Goal: Answer question/provide support: Share knowledge or assist other users

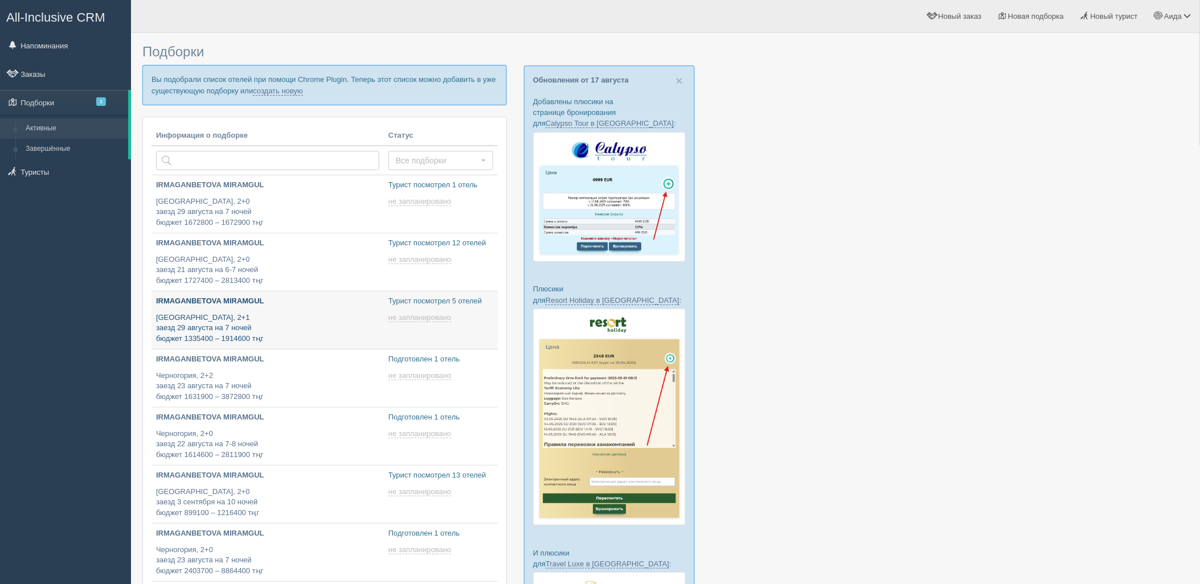
type input "[DATE] 16:40"
type input "[DATE] 18:30"
type input "[DATE] 18:40"
type input "[DATE] 11:45"
click at [274, 92] on link "создать новую" at bounding box center [278, 91] width 50 height 9
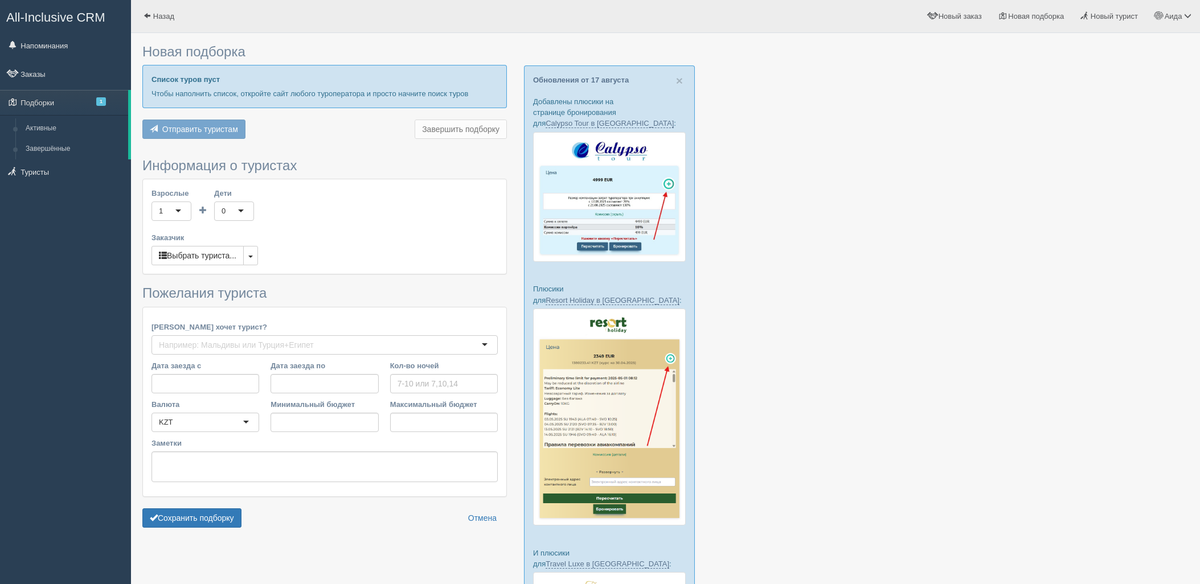
type input "7"
type input "2718000"
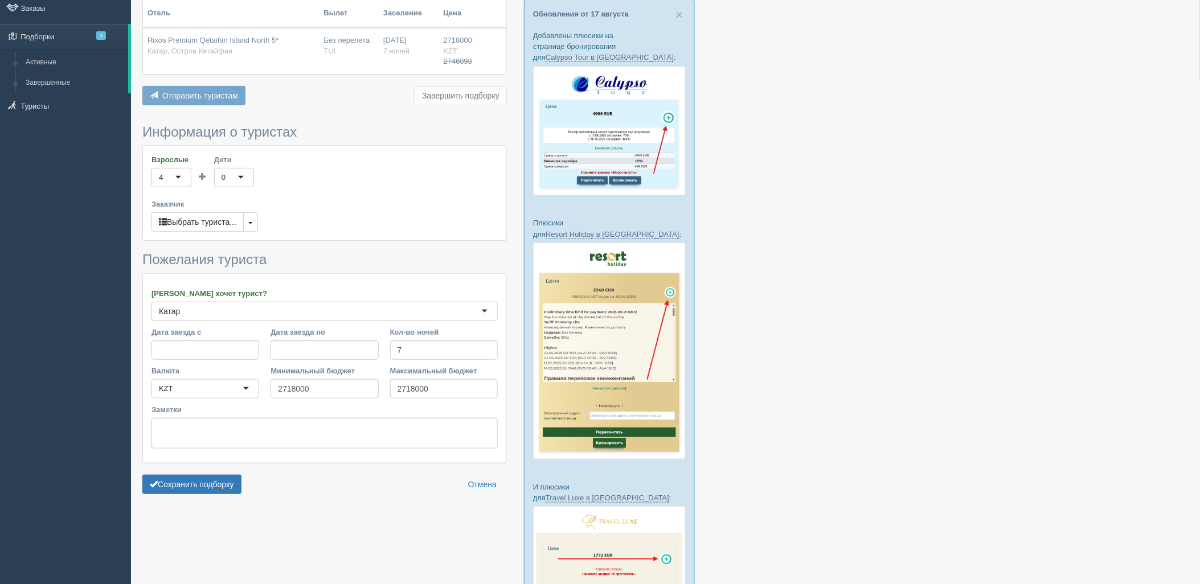
scroll to position [127, 0]
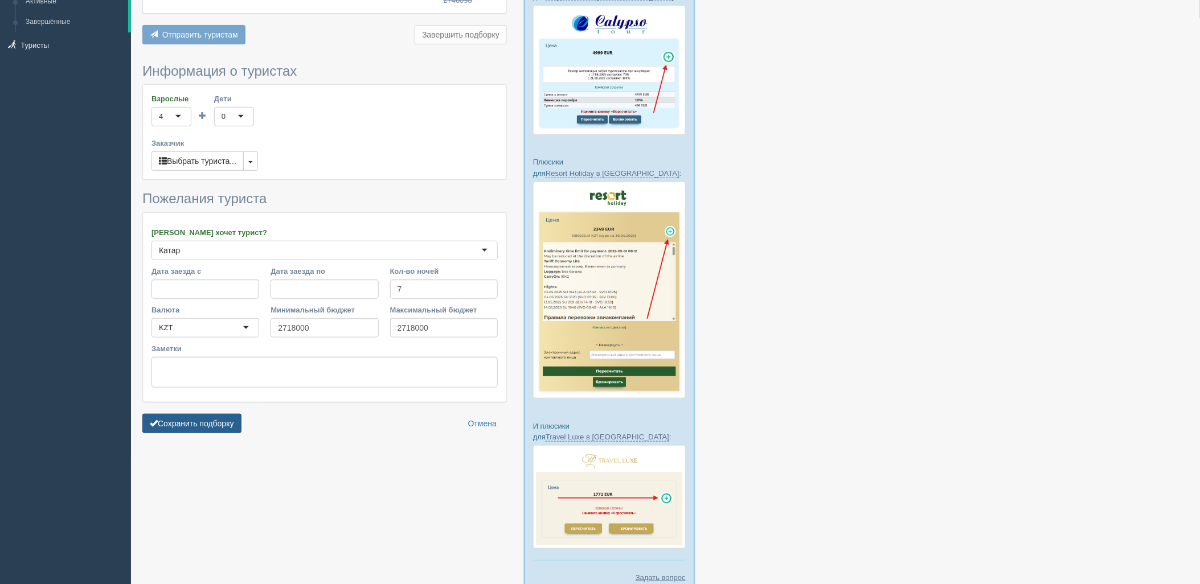
click at [220, 413] on form "Информация о туристах Взрослые 4 4 1 2 3 4 5 6 7 8 9 10 11 12 13 14 15 16 17 18…" at bounding box center [324, 251] width 364 height 375
click at [221, 417] on button "Сохранить подборку" at bounding box center [191, 423] width 99 height 19
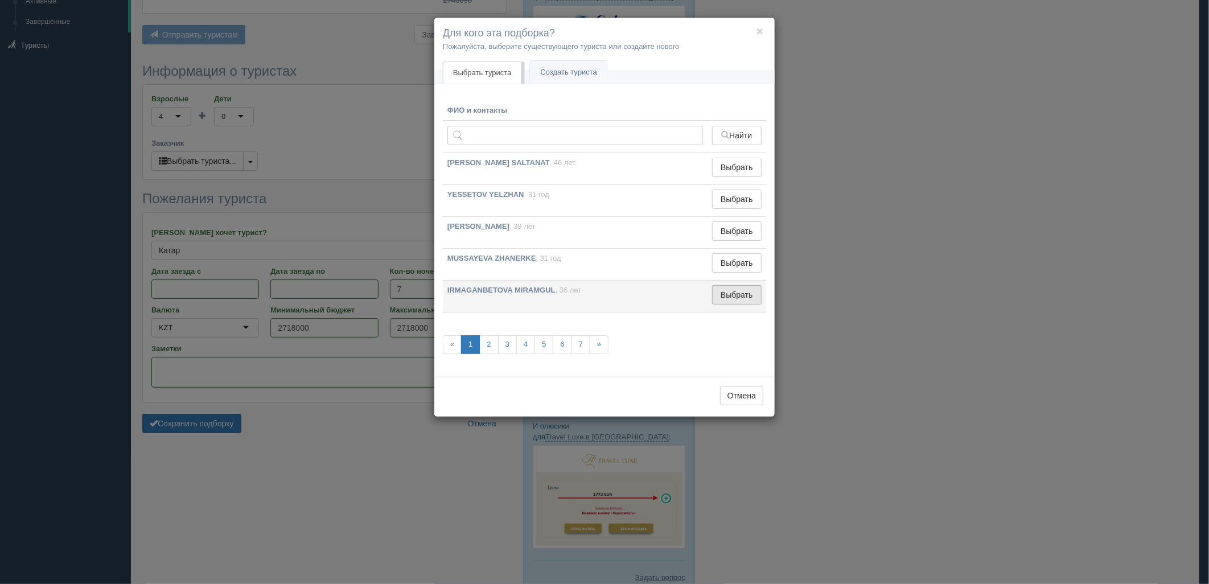
click at [743, 299] on button "Выбрать" at bounding box center [737, 294] width 50 height 19
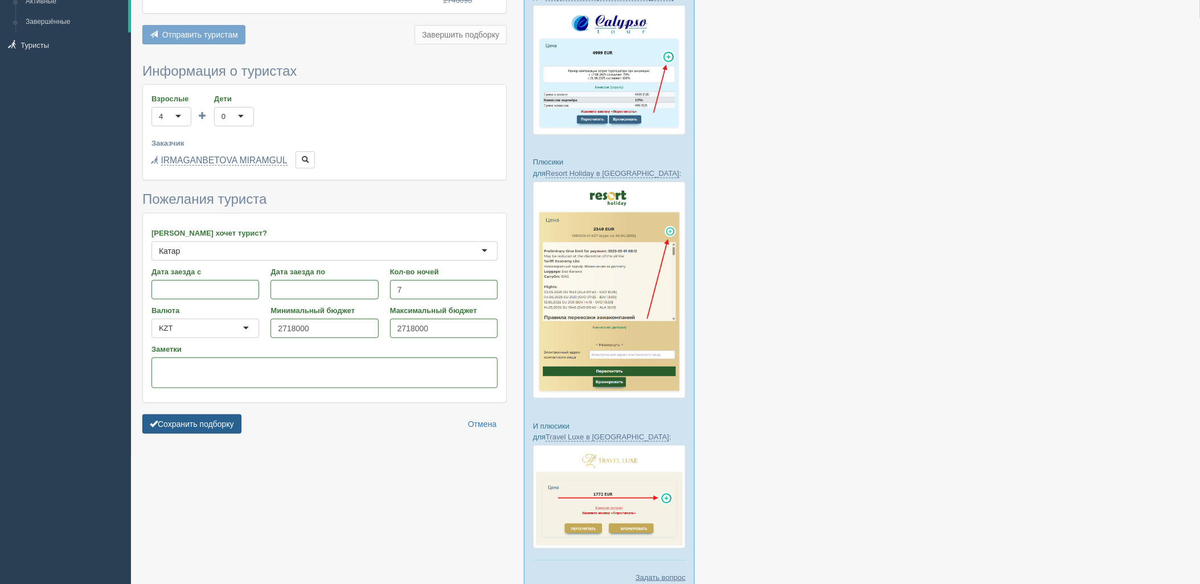
click at [188, 429] on button "Сохранить подборку" at bounding box center [191, 423] width 99 height 19
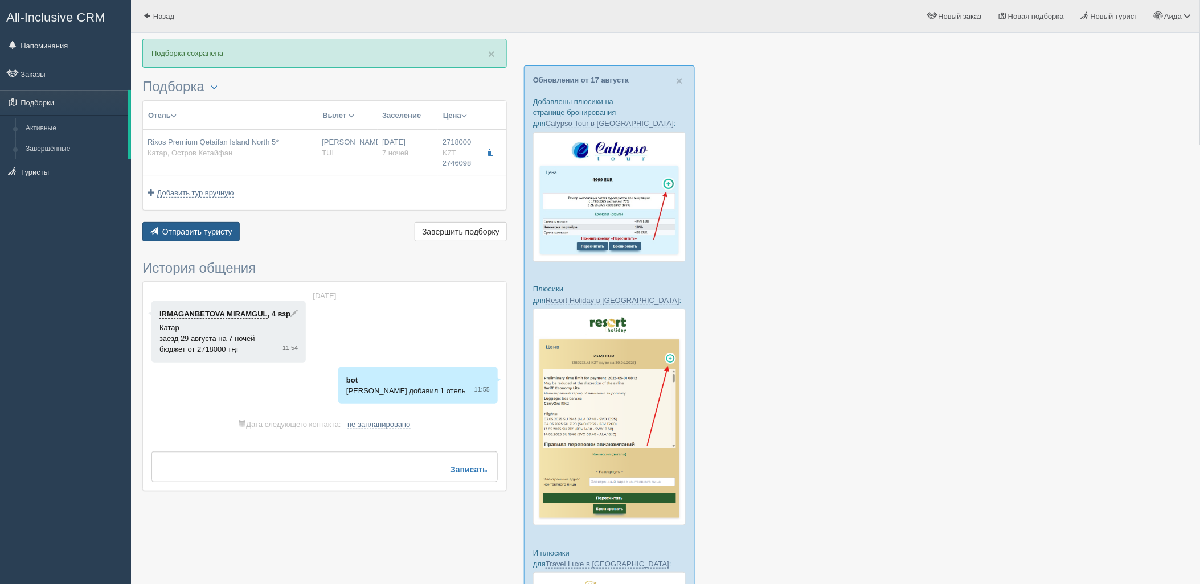
click at [206, 236] on span "Отправить туристу" at bounding box center [197, 231] width 70 height 9
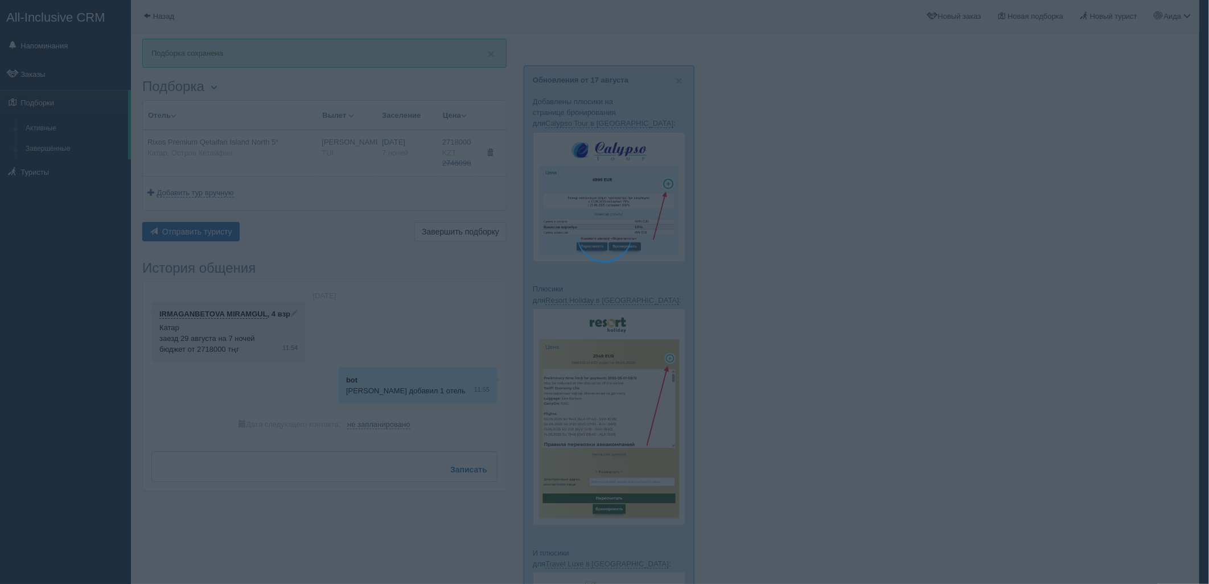
type textarea "🌞 Добрый день! Предлагаем Вам рассмотреть следующие варианты: 🌎 Катар, Остров К…"
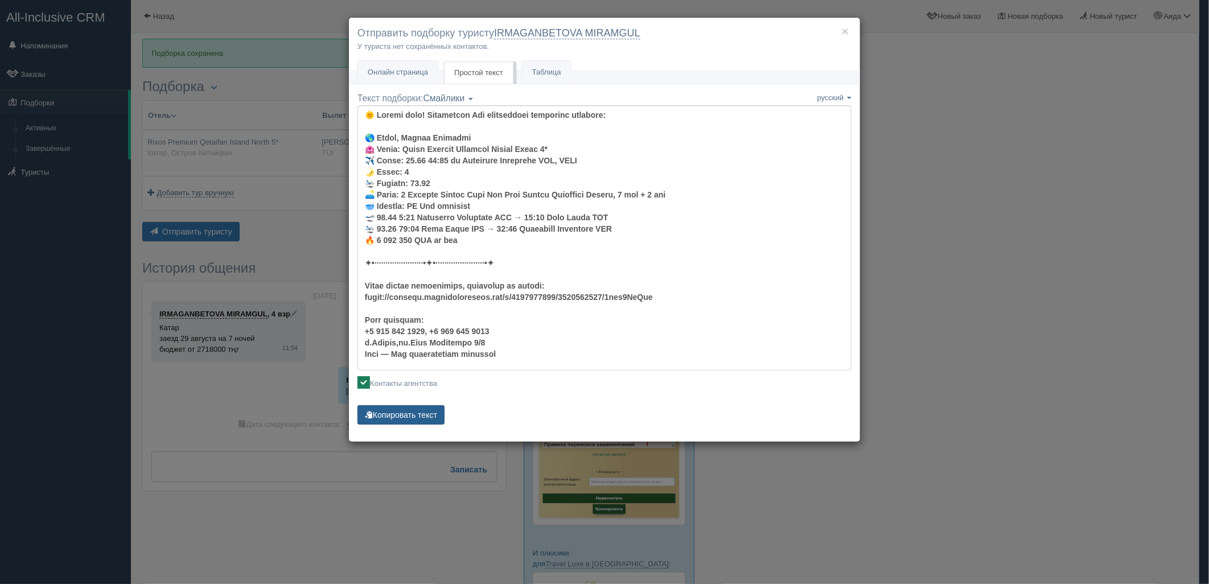
click at [410, 410] on button "Копировать текст" at bounding box center [401, 414] width 87 height 19
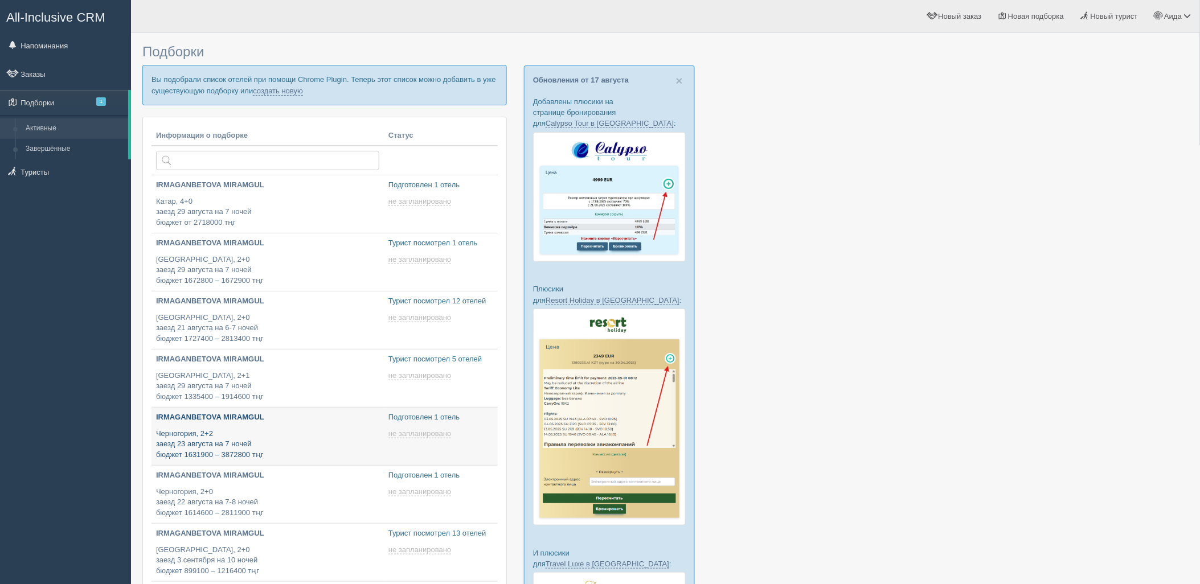
type input "[DATE] 16:40"
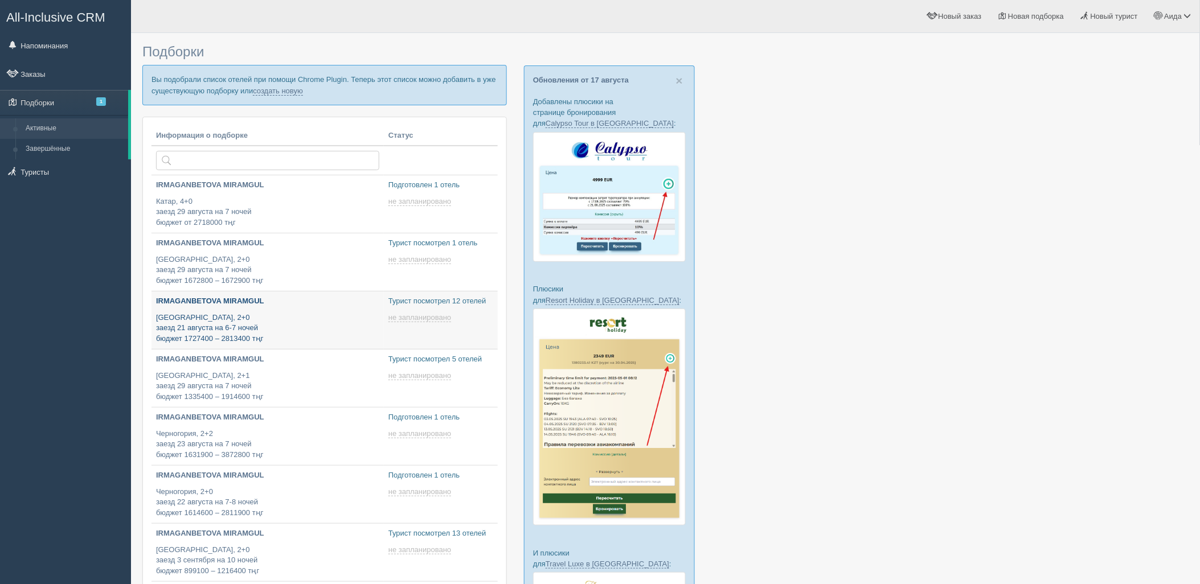
type input "[DATE] 18:30"
type input "[DATE] 18:40"
type input "2025-08-19 11:45"
click at [275, 95] on link "создать новую" at bounding box center [278, 91] width 50 height 9
click at [276, 93] on link "создать новую" at bounding box center [278, 91] width 50 height 9
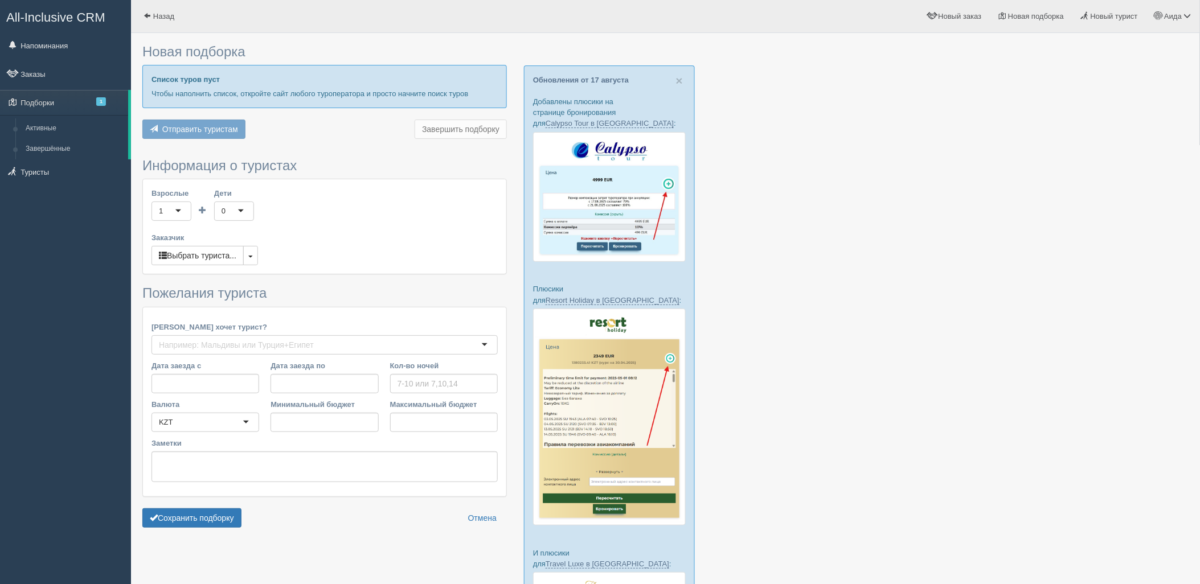
type input "7"
type input "1976900"
type input "1977000"
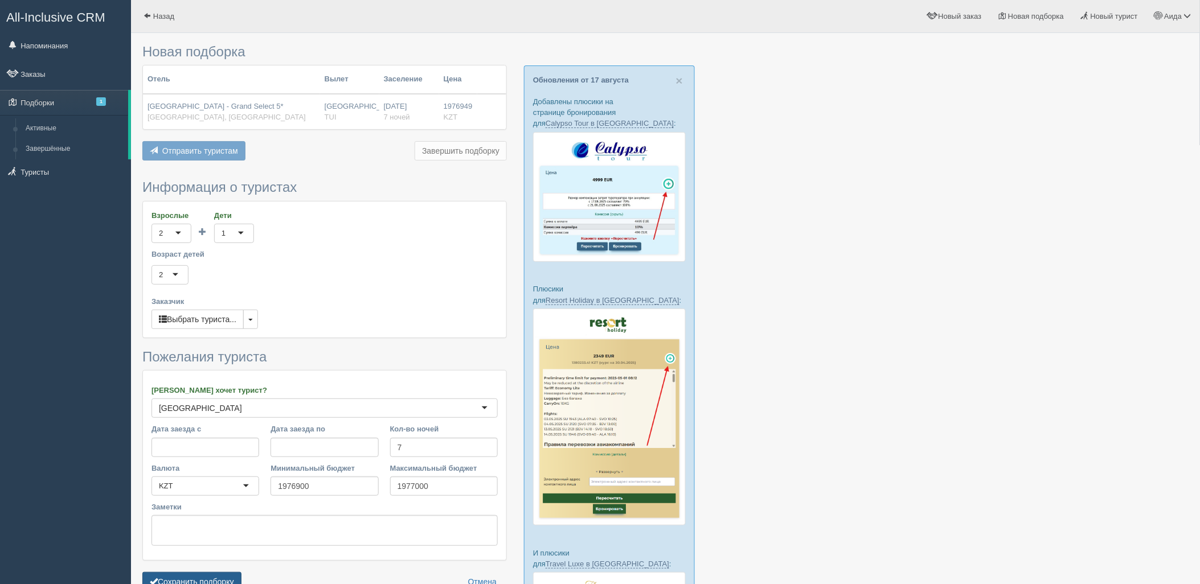
click at [195, 576] on button "Сохранить подборку" at bounding box center [191, 581] width 99 height 19
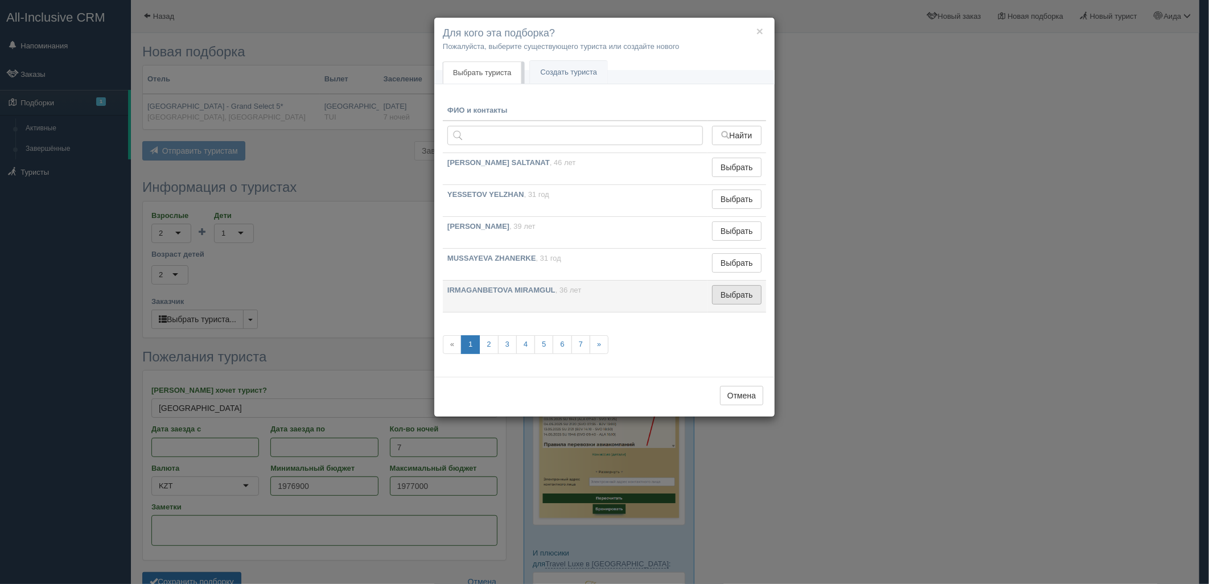
click at [749, 302] on button "Выбрать" at bounding box center [737, 294] width 50 height 19
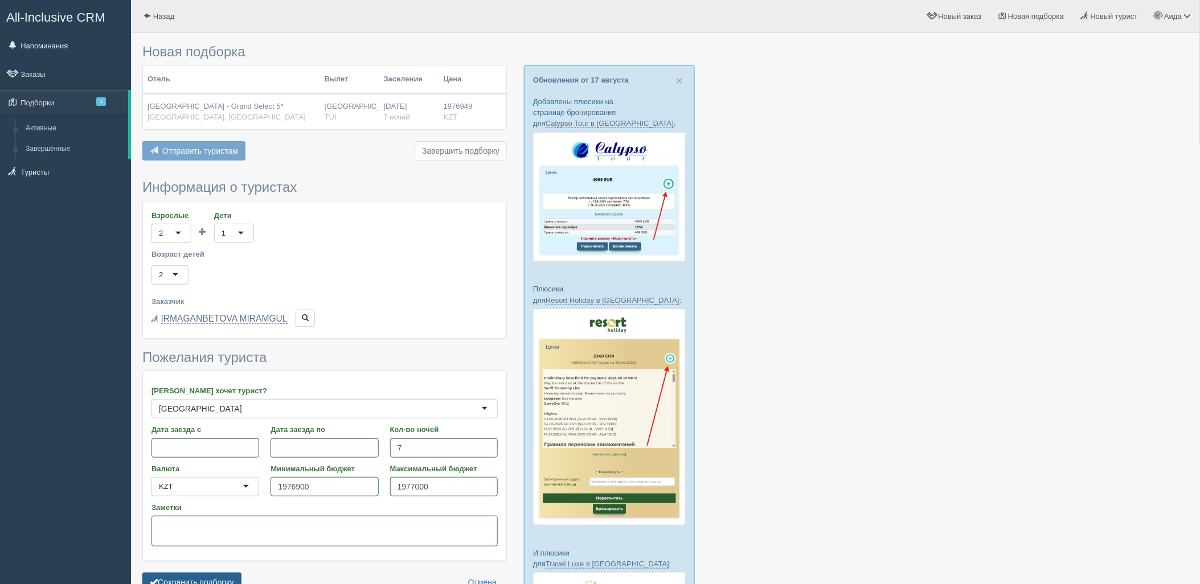
click at [195, 584] on button "Сохранить подборку" at bounding box center [191, 582] width 99 height 19
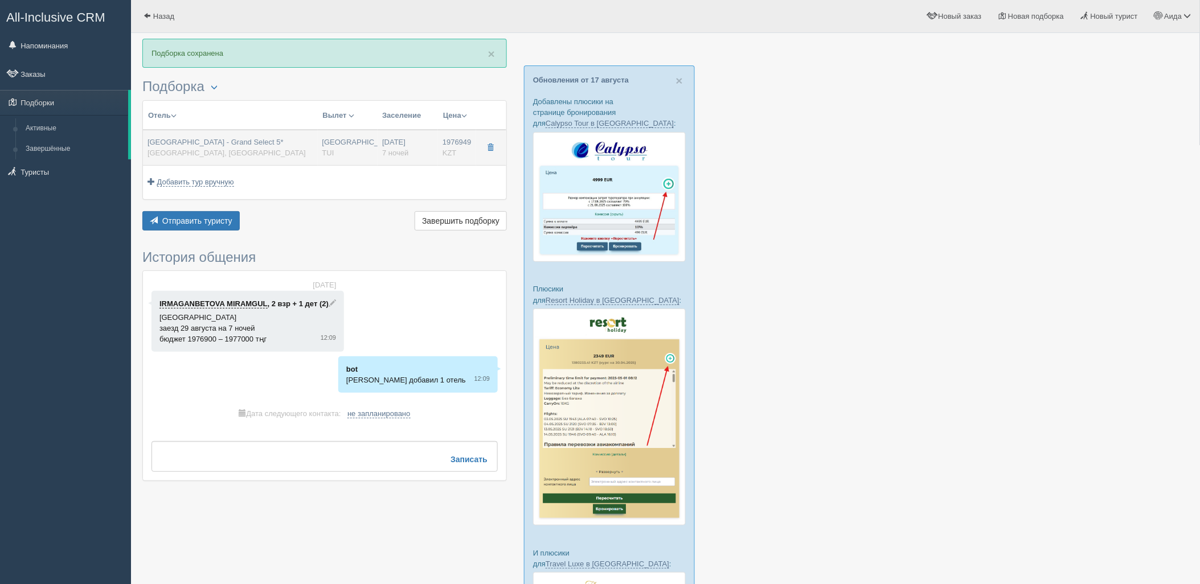
click at [370, 138] on div "Астана TUI" at bounding box center [347, 147] width 51 height 21
type input "Sunrise Diamond Beach Resort - Grand Select 5*"
type input "https://tophotels.ru/hotel/al29940"
type textarea "Отель расположен на берегу моря в районе Шарм-эль-Шейха, в 4 км от центра город…"
type input "Египет"
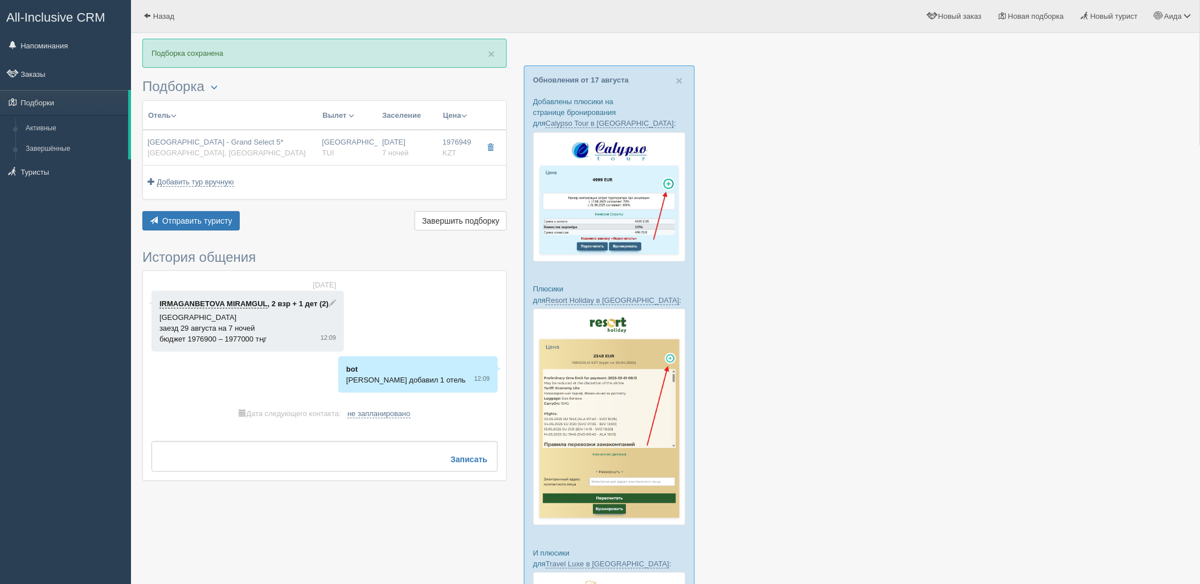
type input "Хадаба"
type input "1976949.00"
type input "Астана"
type input "07:40"
type input "7"
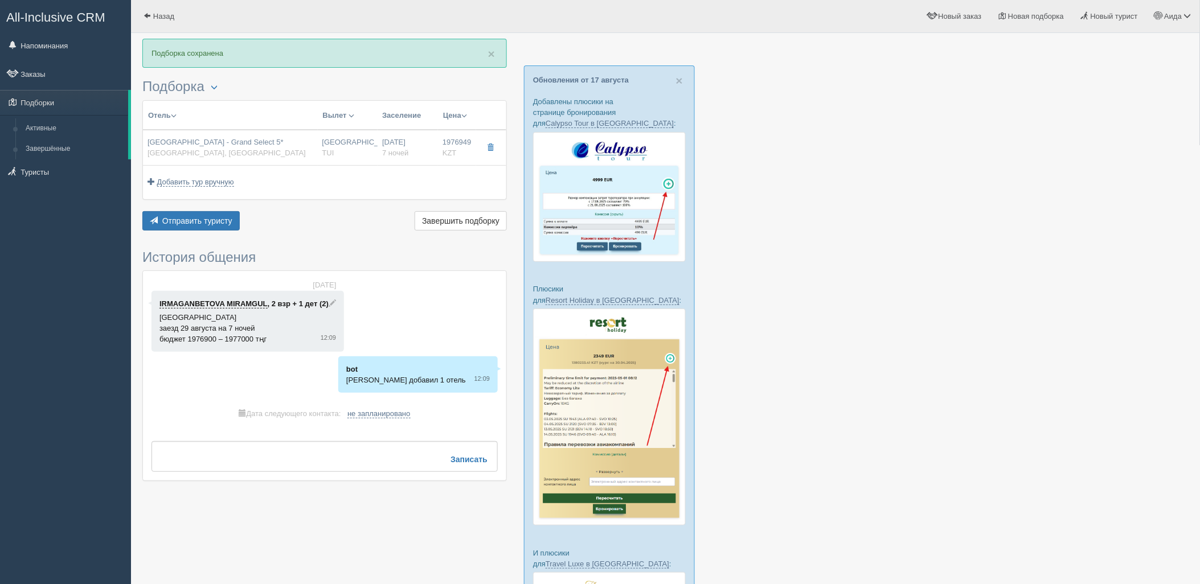
type input "FAMILY SUITE AQUA"
type input "All Inclusive"
type input "TUI"
type input "http://newb2b.fstravel.com/hotel/754950"
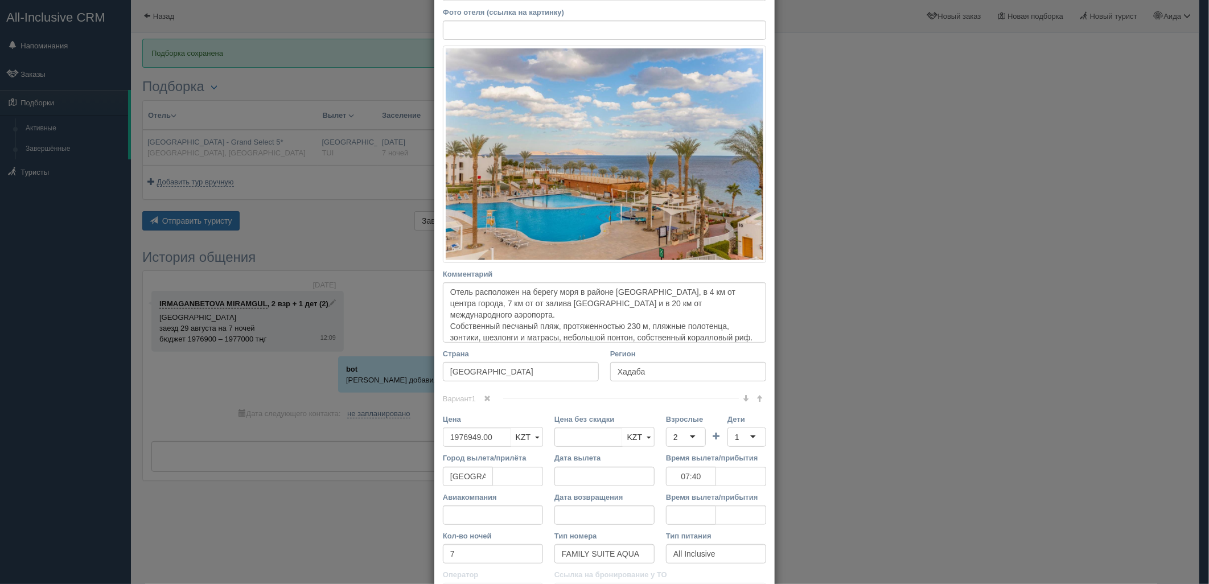
scroll to position [139, 0]
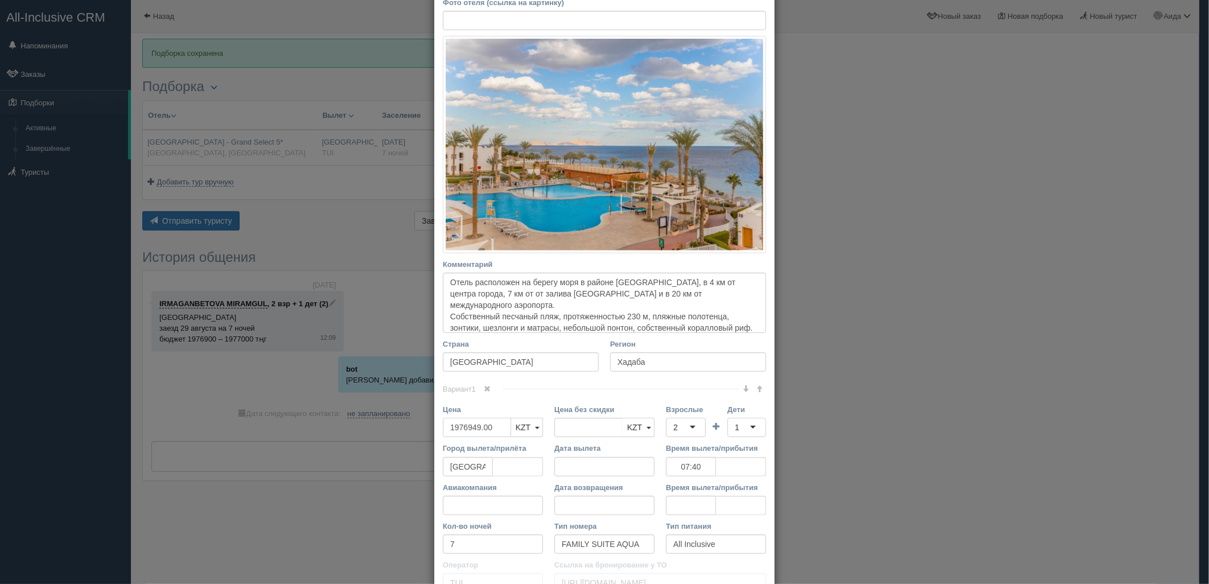
drag, startPoint x: 490, startPoint y: 423, endPoint x: 402, endPoint y: 431, distance: 88.6
click at [402, 431] on div "× Редактировать тур Название отеля Sunrise Diamond Beach Resort - Grand Select …" at bounding box center [604, 292] width 1209 height 584
type input "1976949.00"
type input "3953898"
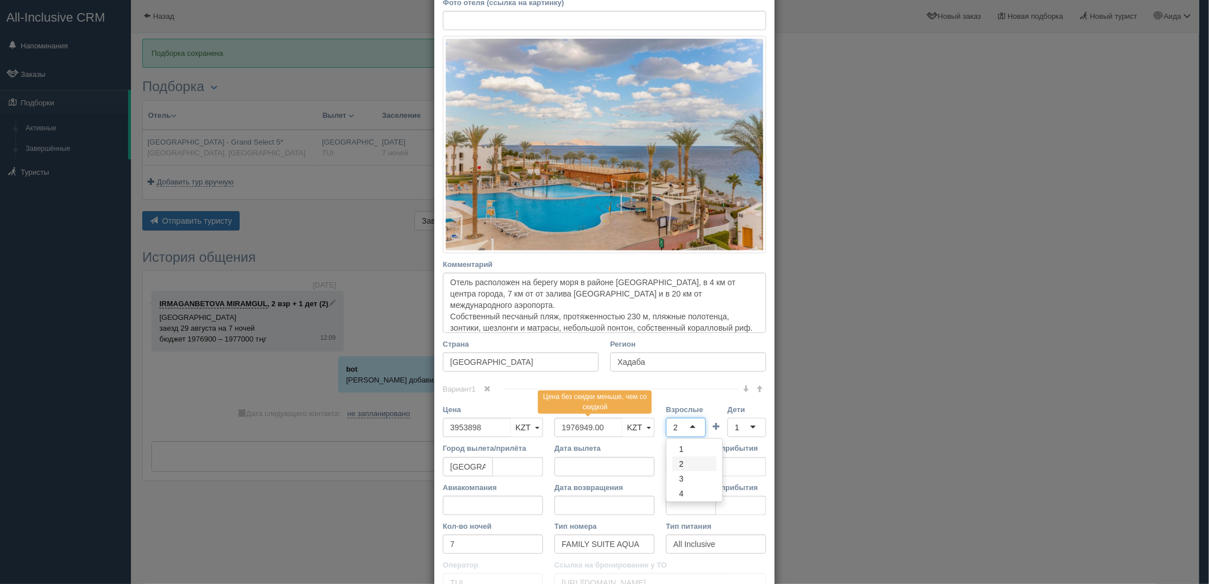
click at [689, 432] on div "2" at bounding box center [686, 427] width 40 height 19
click at [690, 429] on div "3" at bounding box center [686, 427] width 40 height 19
click at [740, 430] on input "Дети" at bounding box center [741, 427] width 2 height 11
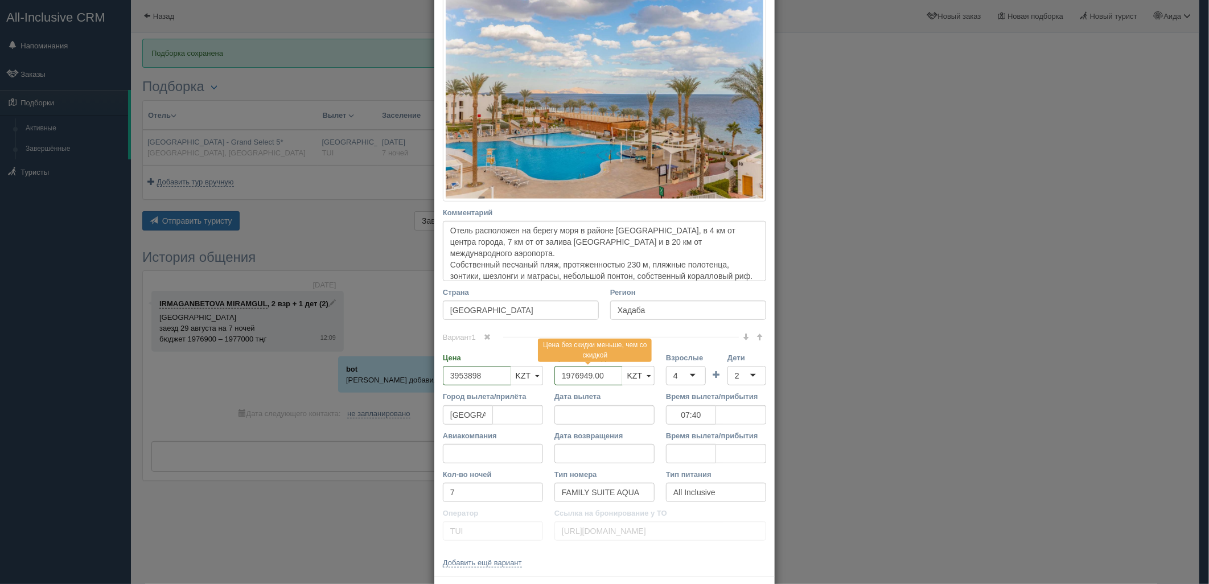
scroll to position [241, 0]
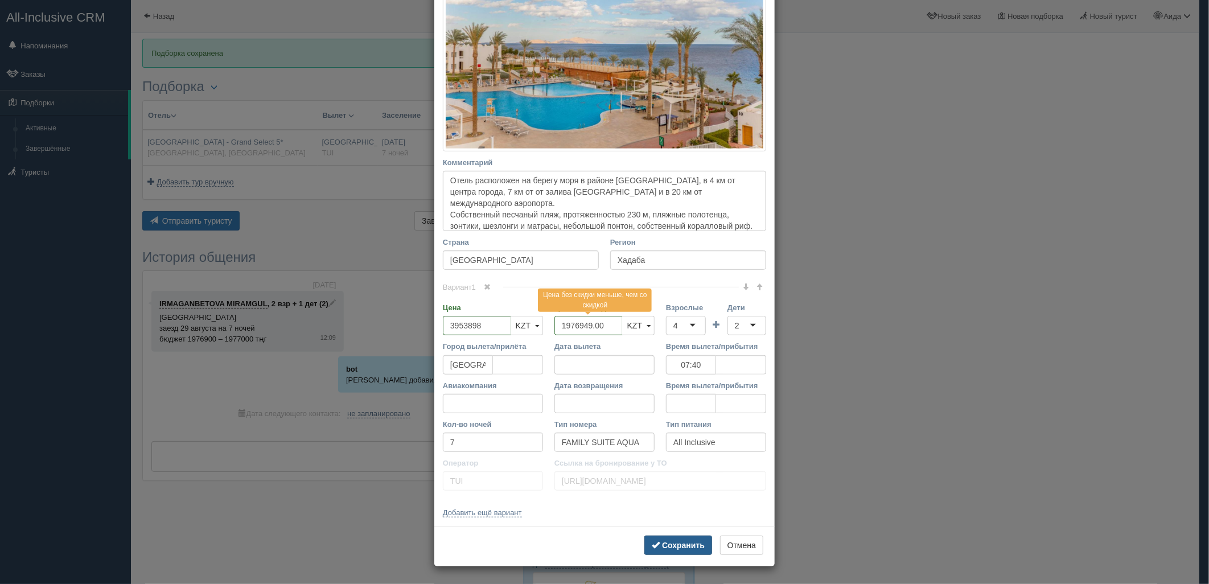
click at [679, 544] on b "Сохранить" at bounding box center [683, 545] width 43 height 9
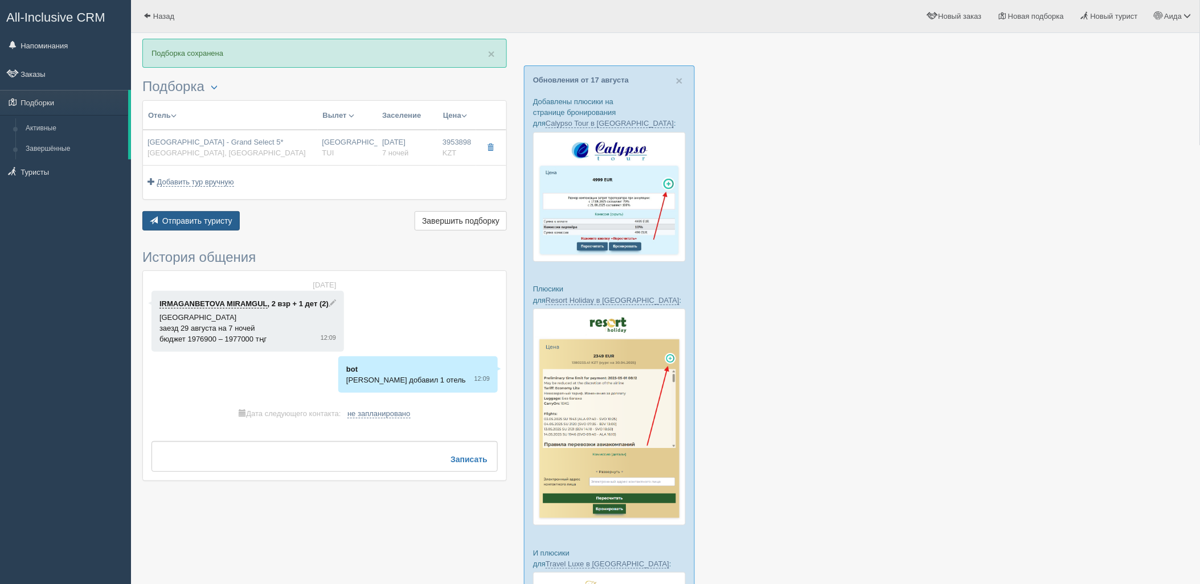
click at [195, 228] on button "Отправить туристу Отправить" at bounding box center [190, 220] width 97 height 19
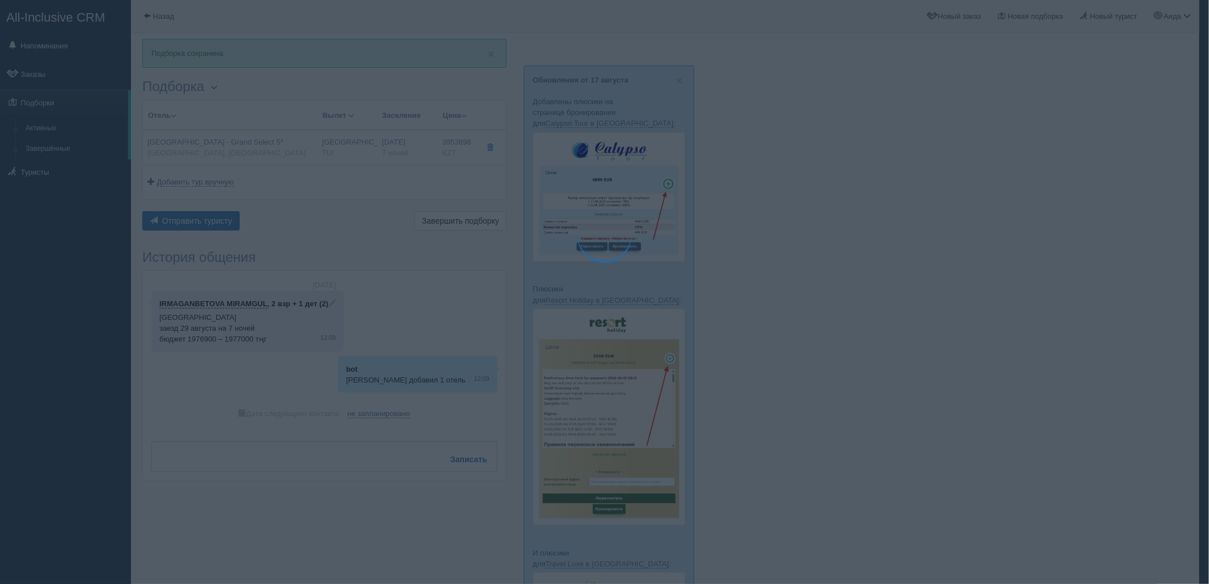
type textarea "🌞 Добрый день! Предлагаем Вам рассмотреть следующие варианты: 🌎 Египет, Хадаба …"
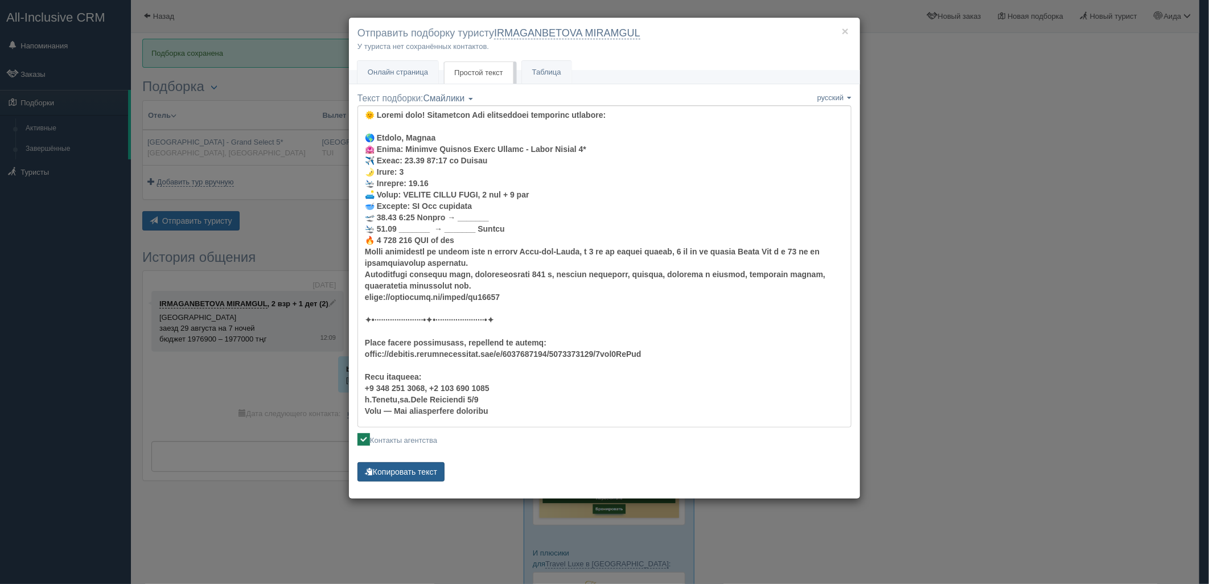
click at [408, 471] on button "Копировать текст" at bounding box center [401, 471] width 87 height 19
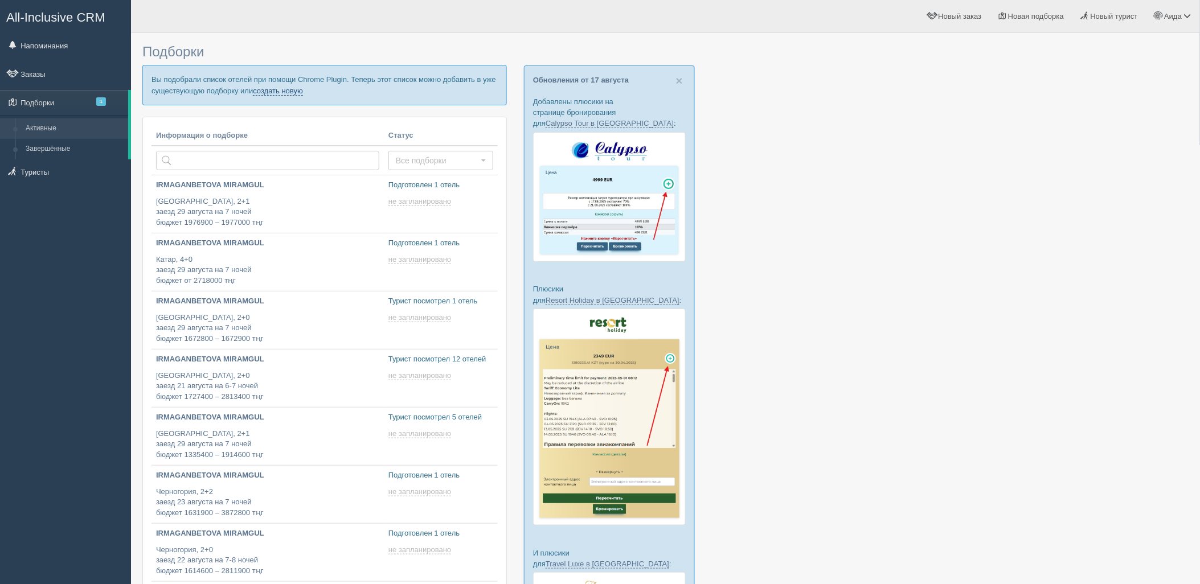
click at [289, 87] on link "создать новую" at bounding box center [278, 91] width 50 height 9
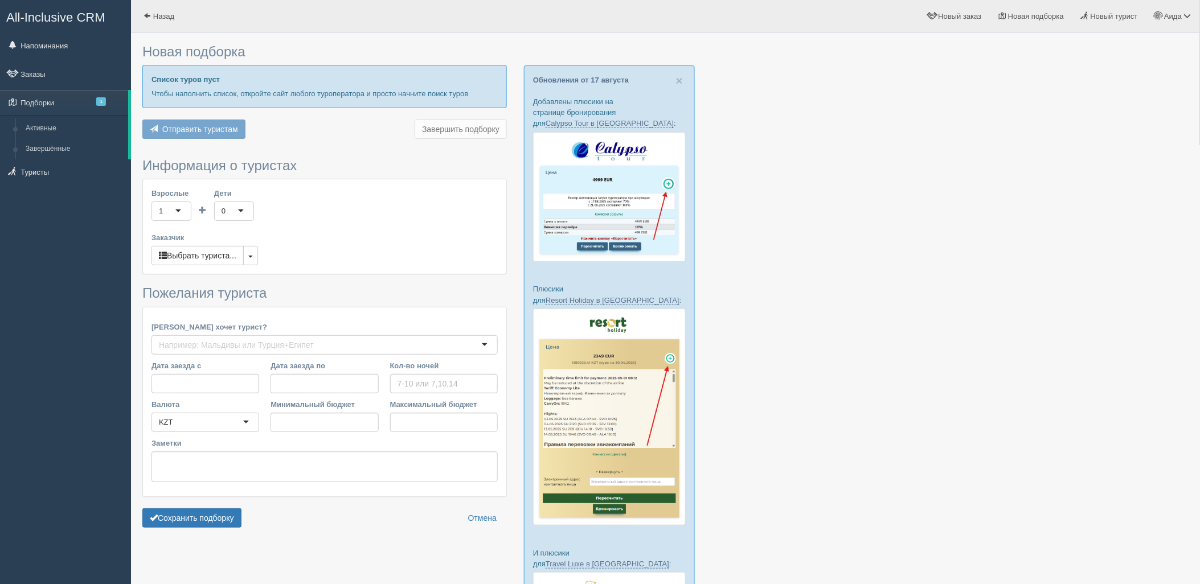
type input "7"
type input "1415300"
type input "1415400"
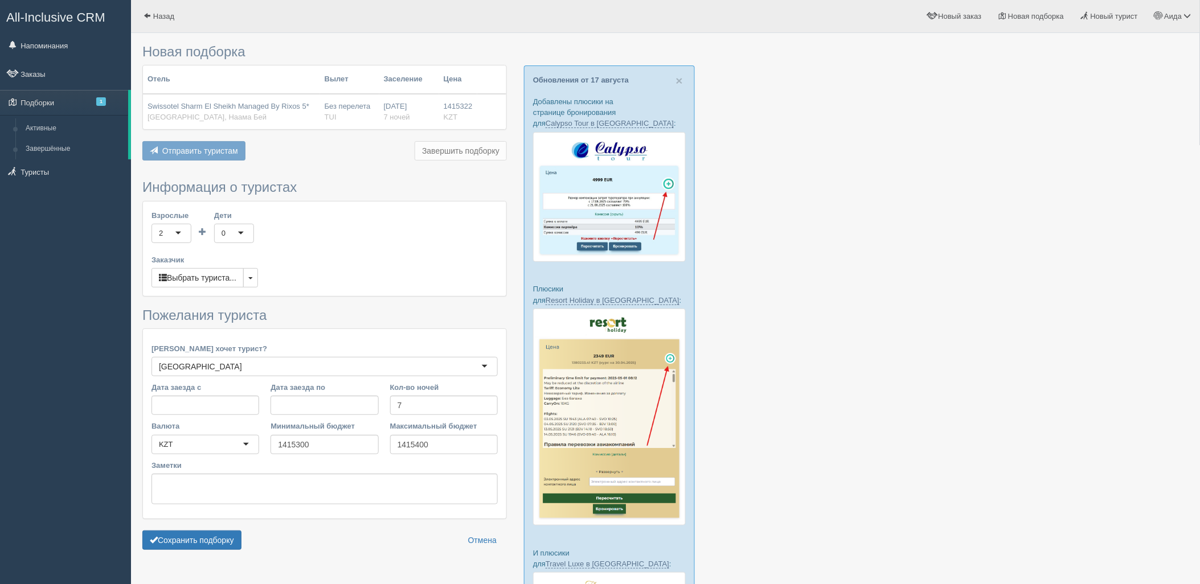
scroll to position [175, 0]
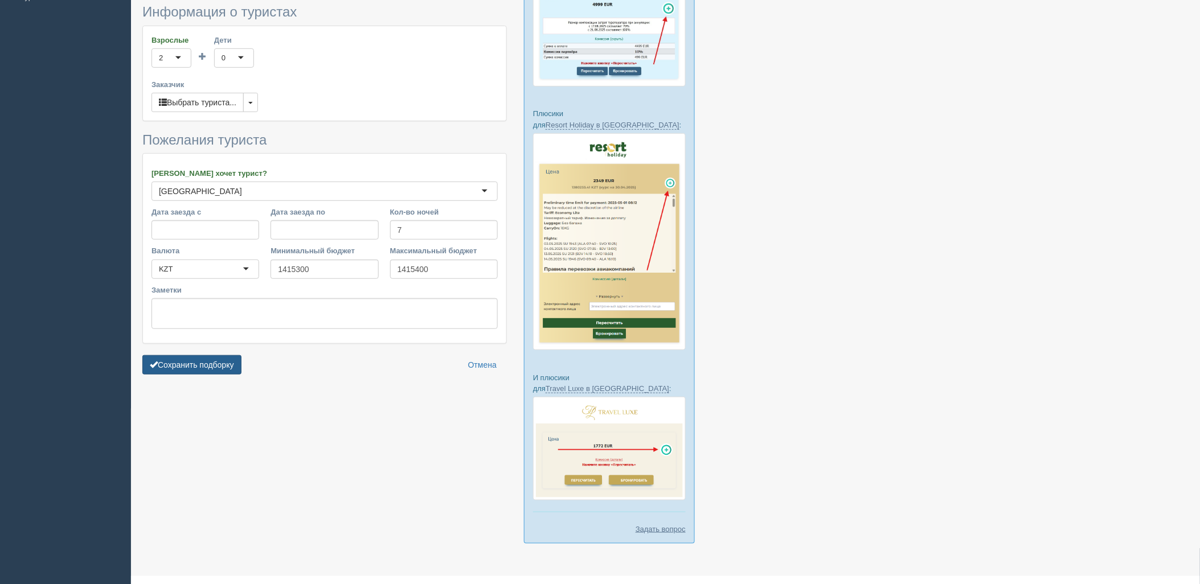
click at [232, 365] on button "Сохранить подборку" at bounding box center [191, 364] width 99 height 19
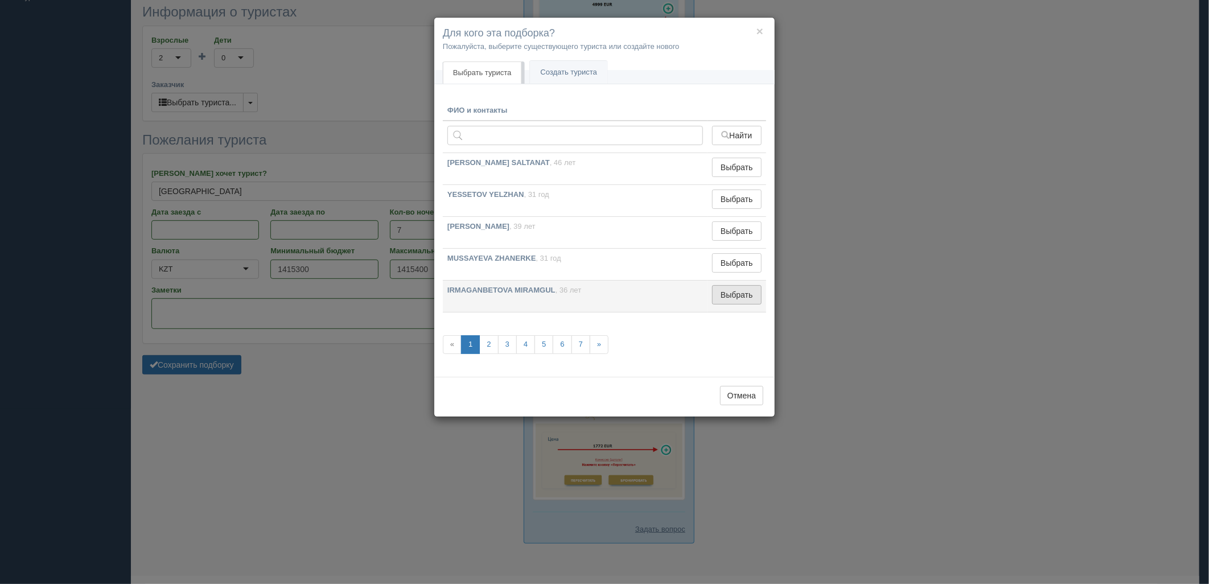
click at [733, 296] on button "Выбрать" at bounding box center [737, 294] width 50 height 19
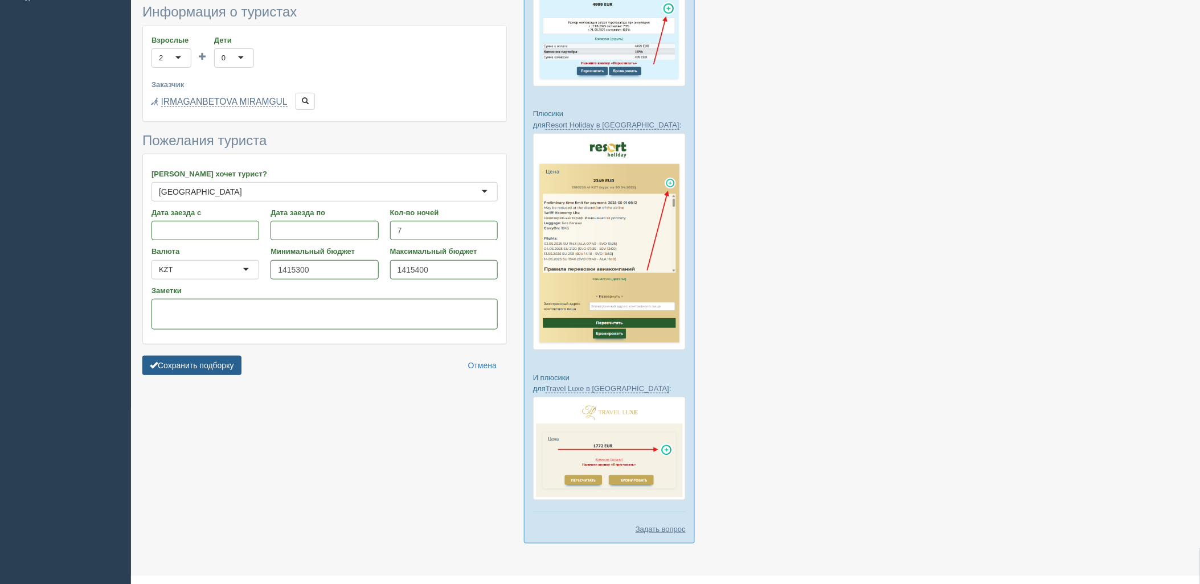
click at [182, 373] on button "Сохранить подборку" at bounding box center [191, 365] width 99 height 19
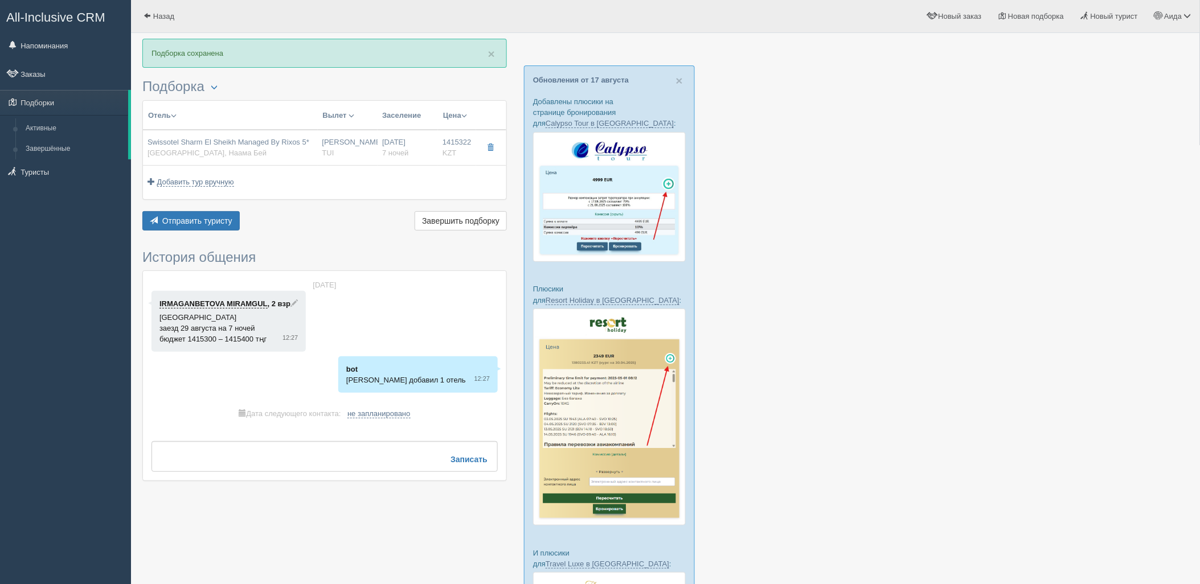
drag, startPoint x: 330, startPoint y: 149, endPoint x: 380, endPoint y: 160, distance: 50.8
click at [330, 149] on span "TUI" at bounding box center [328, 153] width 12 height 9
type input "Swissotel Sharm El Sheikh Managed By Rixos 5*"
type input "https://tophotels.ru/hotel/al331990"
type input "[GEOGRAPHIC_DATA]"
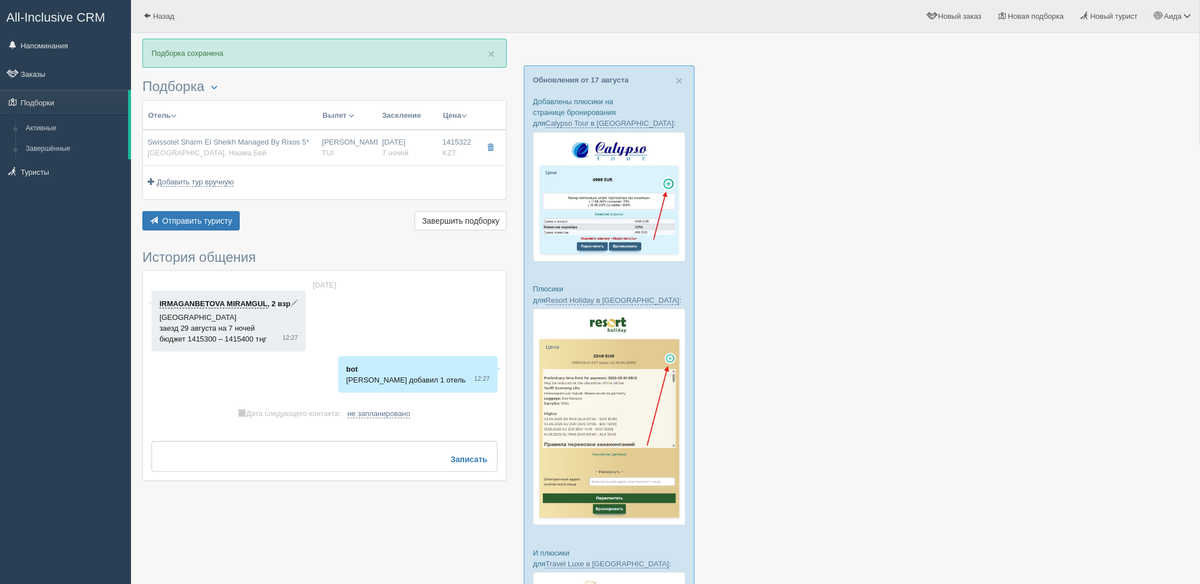
type input "Наама Бей"
type input "1415322.00"
type input "Нурсултан Назарбаев NQZ"
type input "Шарм-эль-Шейх SSH"
type input "09:20"
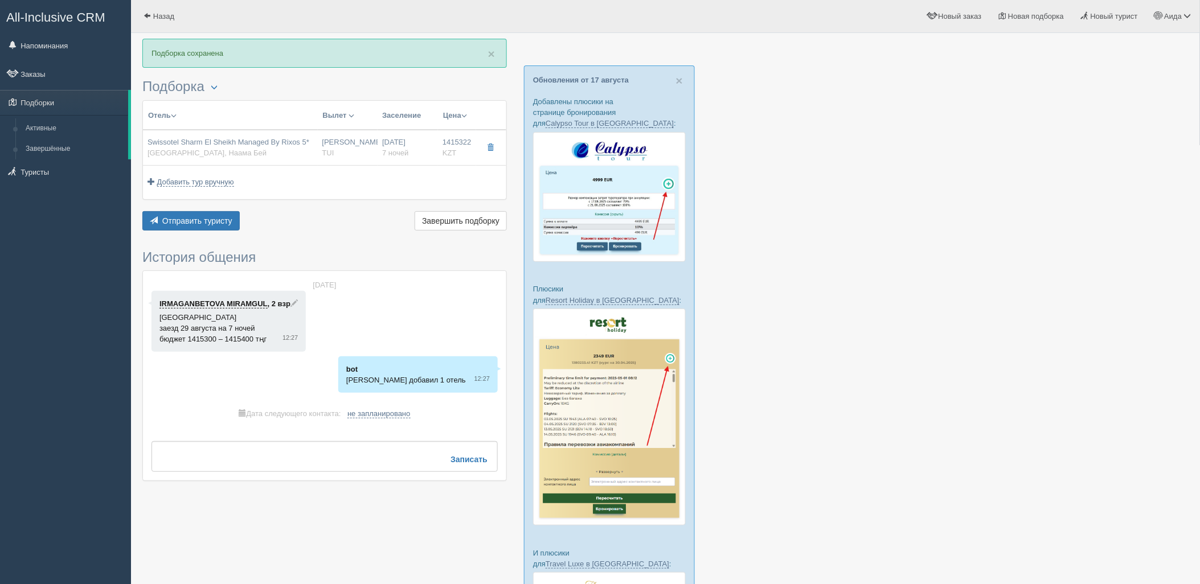
type input "13:30"
type input "Air Astana"
type input "14:35"
type input "22:25"
type input "7"
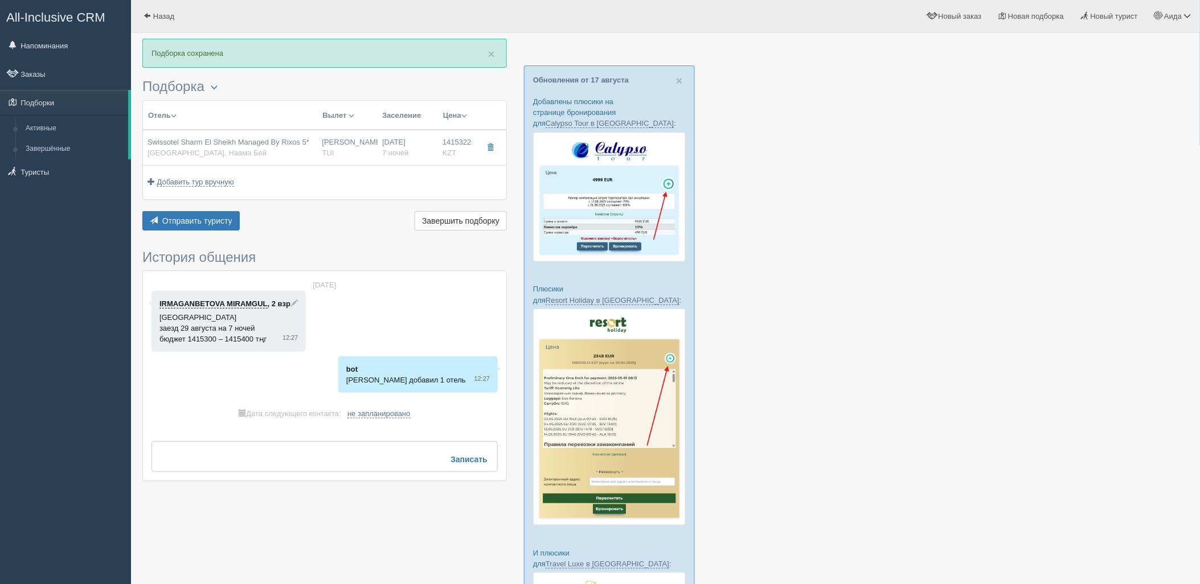
type input "Deluxe Room Aqua"
type input "Ultra All Inclusive"
type input "TUI"
type input "https://newb2b.fstravel.com/hotel/846168"
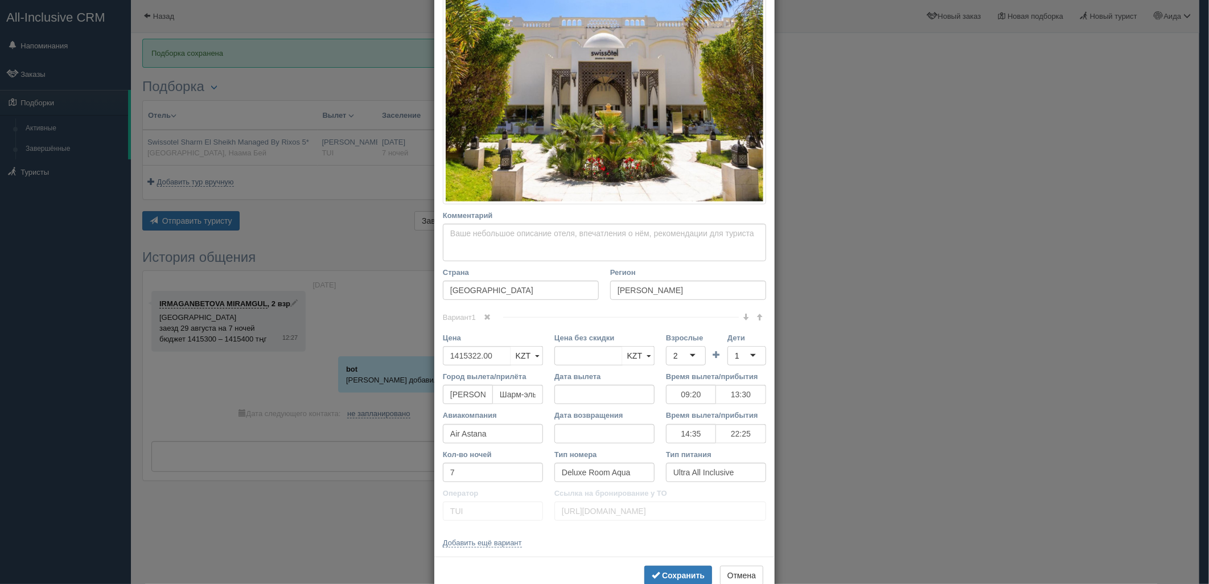
scroll to position [225, 0]
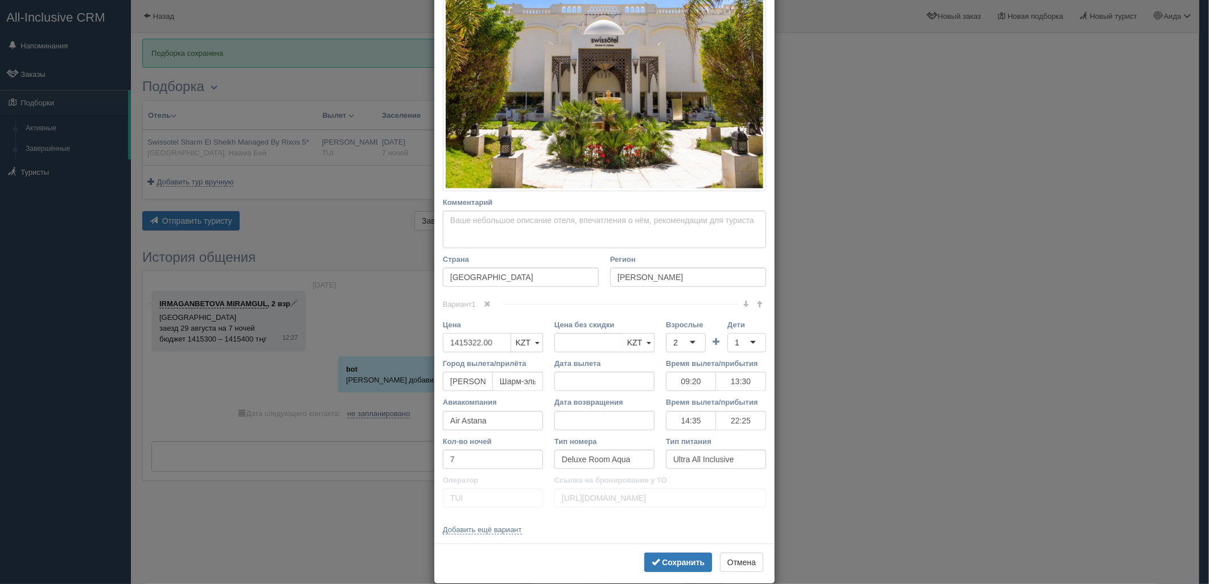
drag, startPoint x: 498, startPoint y: 339, endPoint x: 416, endPoint y: 351, distance: 82.3
click at [416, 351] on div "× Редактировать тур Название отеля Swissotel Sharm El Sheikh Managed By Rixos 5…" at bounding box center [604, 292] width 1209 height 584
type input "1415322.00"
type input "2800000"
click at [695, 339] on div "2" at bounding box center [686, 342] width 40 height 19
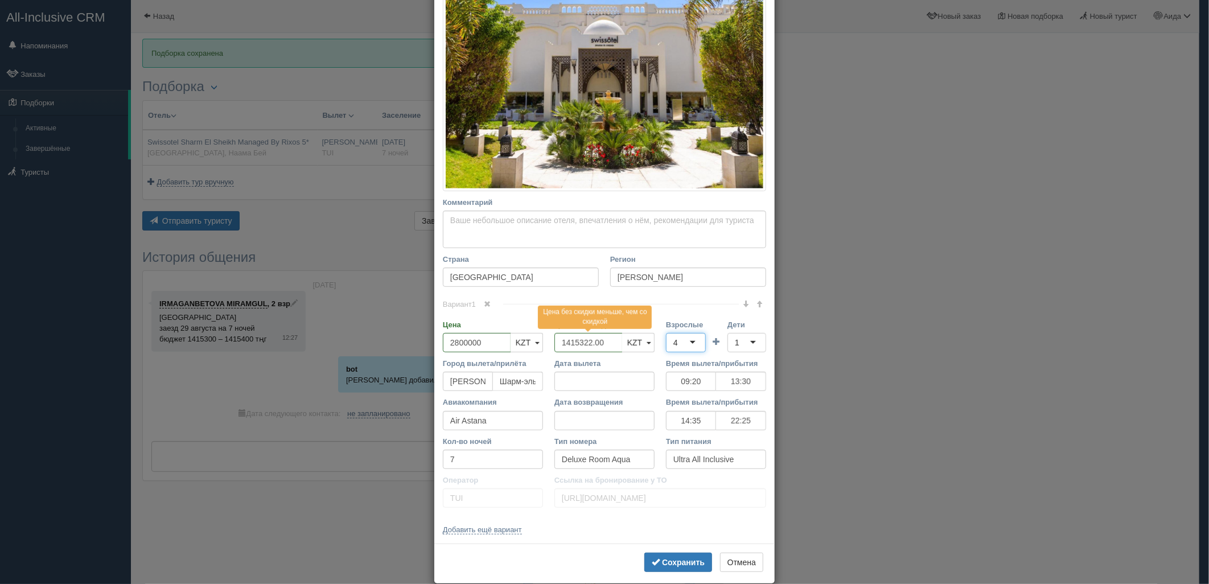
scroll to position [0, 0]
click at [744, 336] on div "1" at bounding box center [747, 342] width 39 height 19
click at [679, 555] on button "Сохранить" at bounding box center [678, 562] width 68 height 19
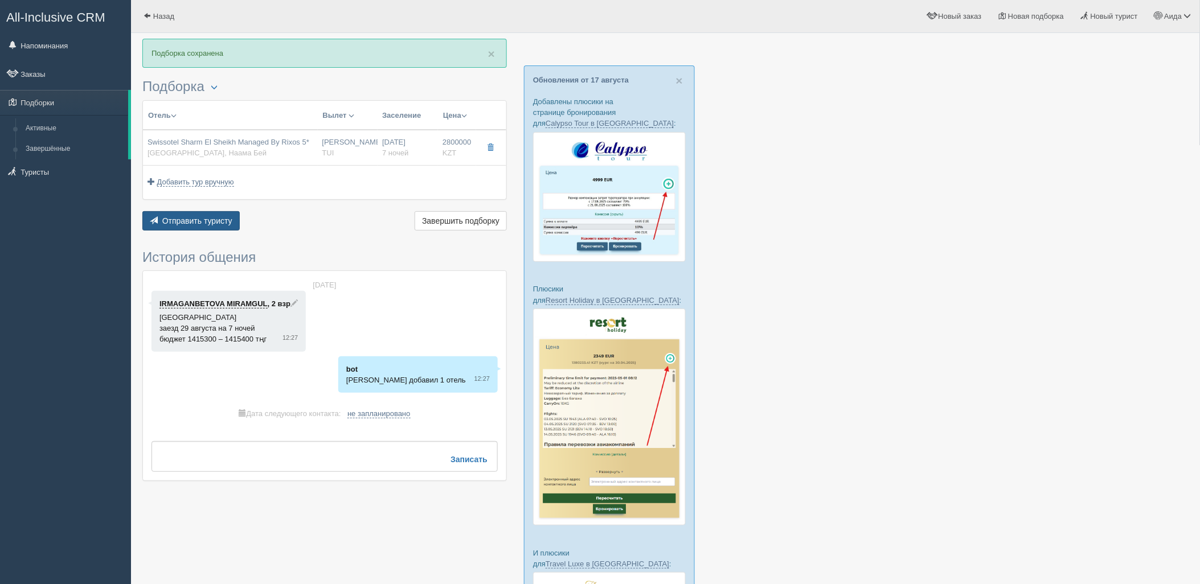
click at [218, 220] on span "Отправить туристу" at bounding box center [197, 220] width 70 height 9
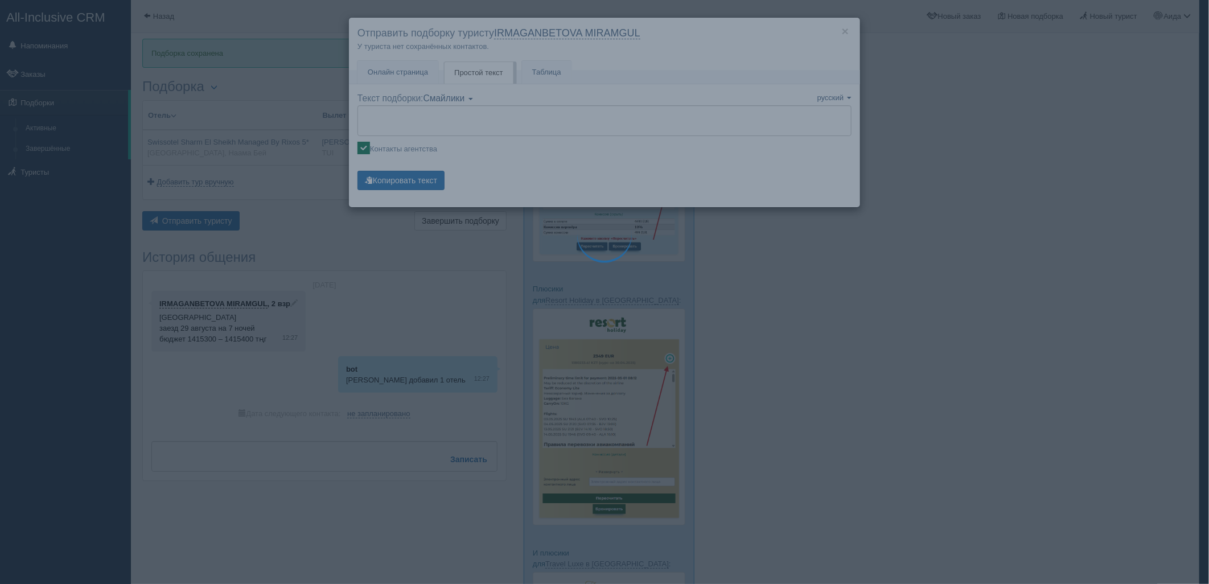
type textarea "🌞 Добрый день! Предлагаем Вам рассмотреть следующие варианты: 🌎 Египет, Наама Б…"
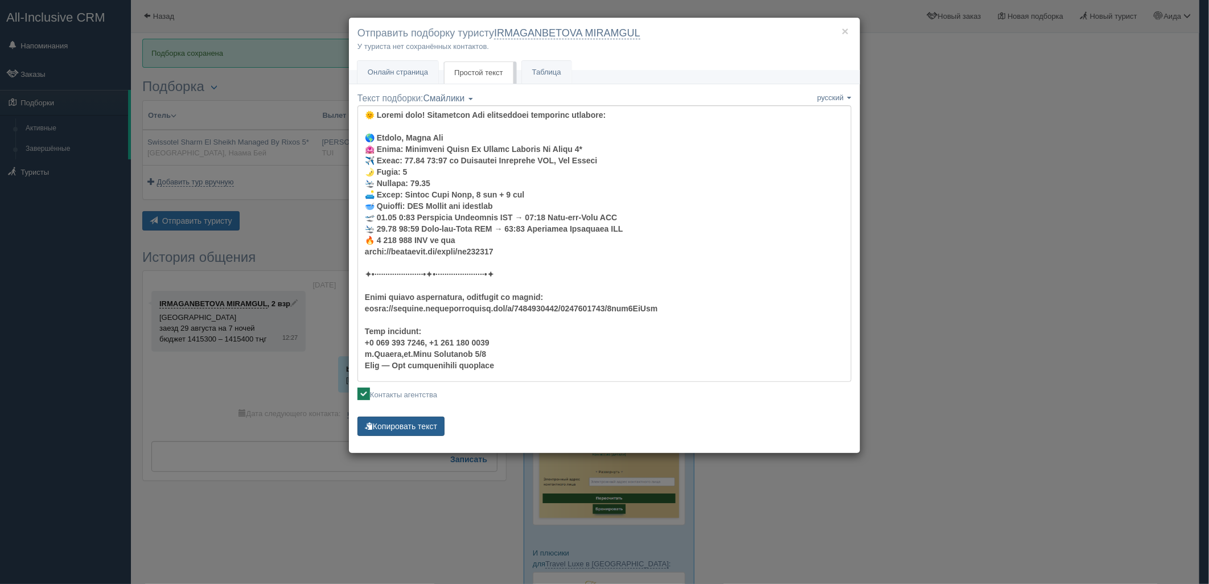
click at [430, 432] on button "Копировать текст" at bounding box center [401, 426] width 87 height 19
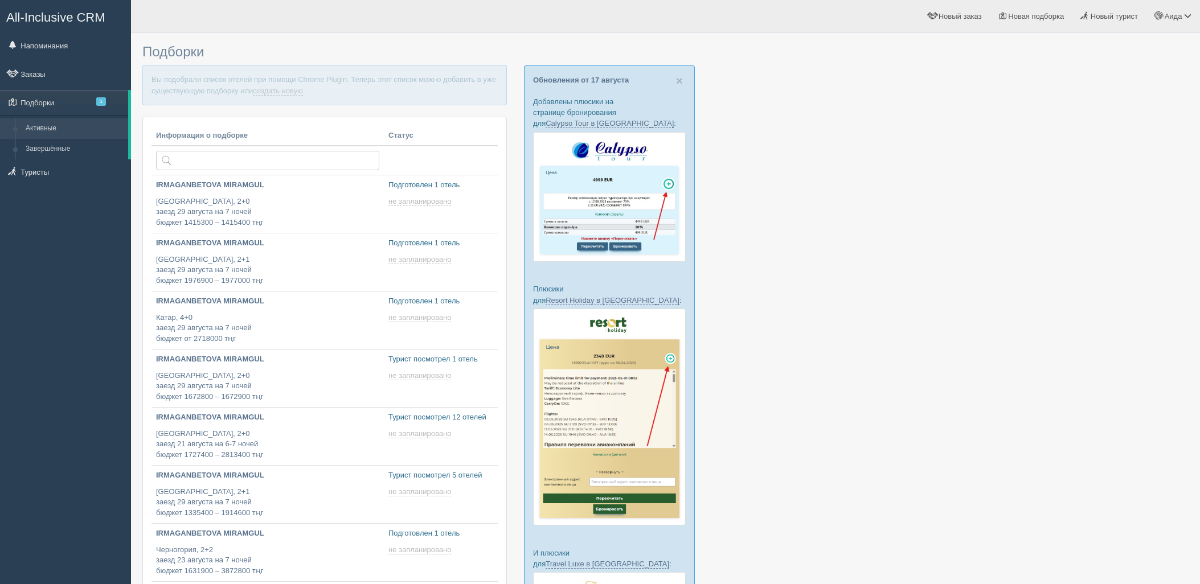
type input "[DATE] 13:25"
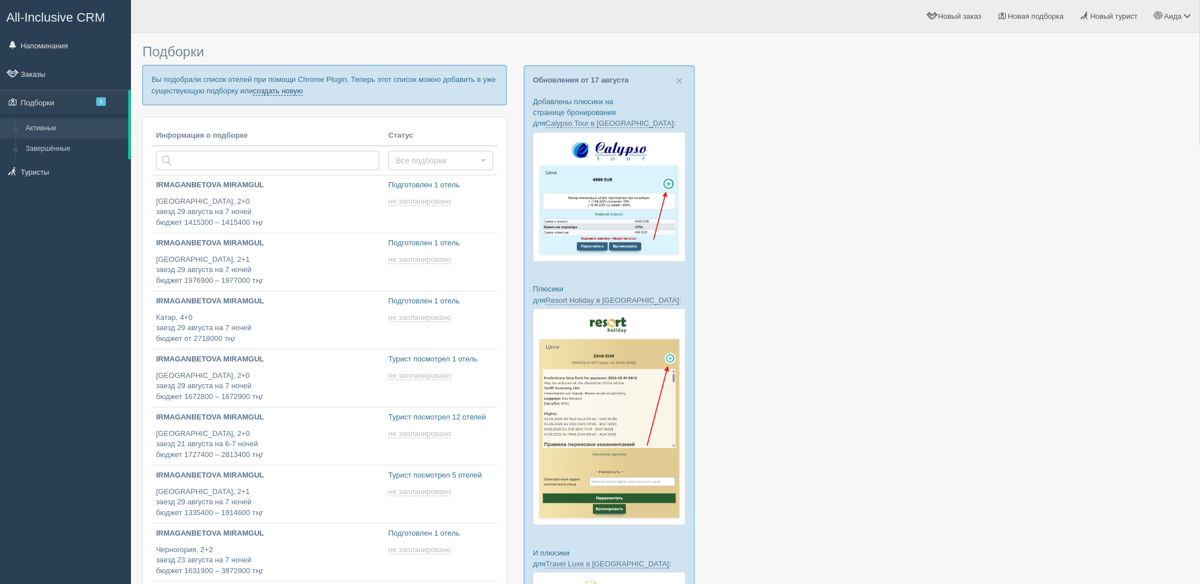
click at [265, 92] on link "создать новую" at bounding box center [278, 91] width 50 height 9
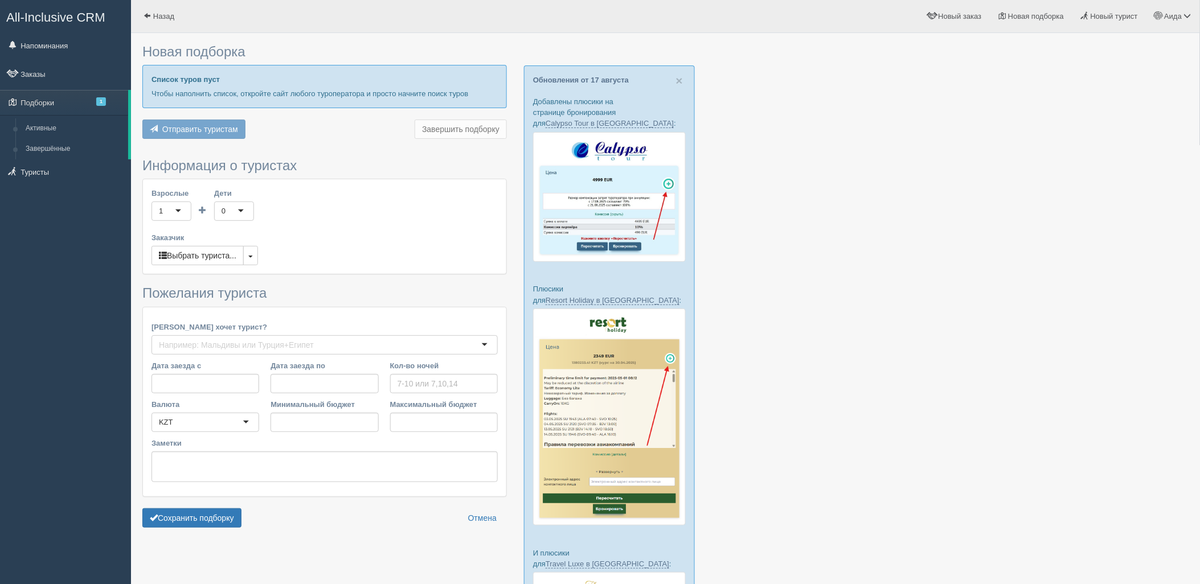
type input "7"
type input "3419800"
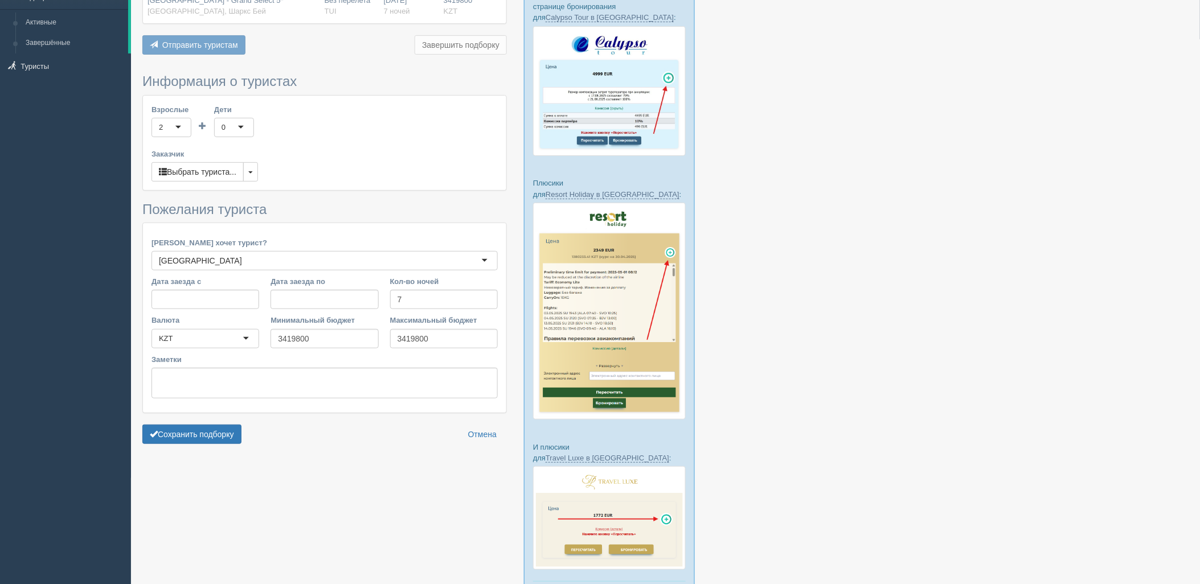
scroll to position [175, 0]
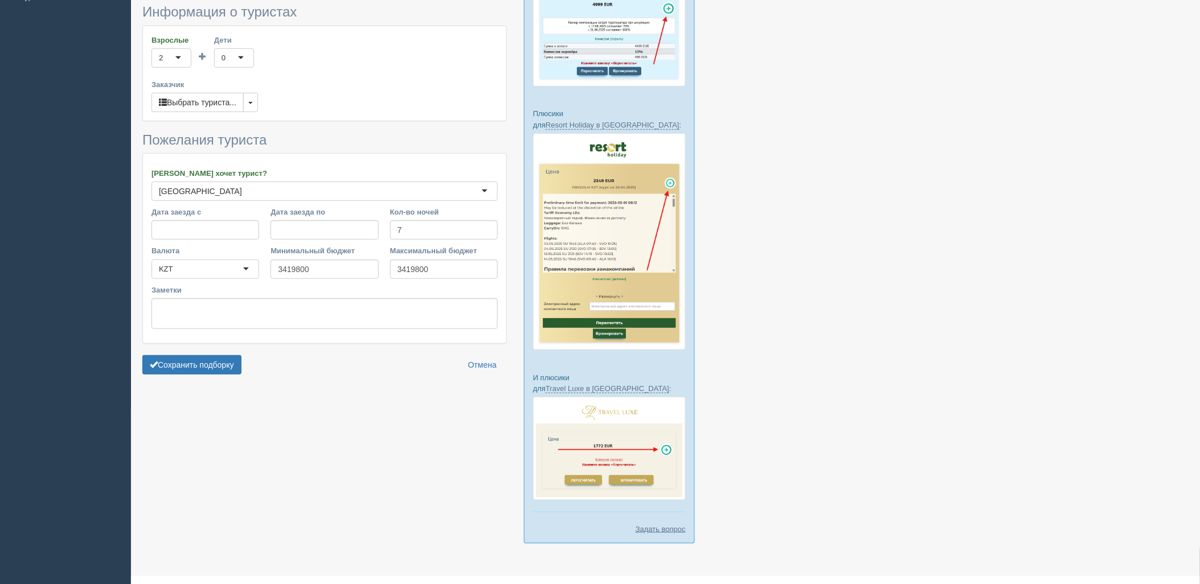
click at [167, 354] on form "Информация о туристах Взрослые 2 2 1 2 3 4 5 6 7 8 9 10 11 12 13 14 15 16 17 18…" at bounding box center [324, 192] width 364 height 375
click at [175, 355] on button "Сохранить подборку" at bounding box center [191, 364] width 99 height 19
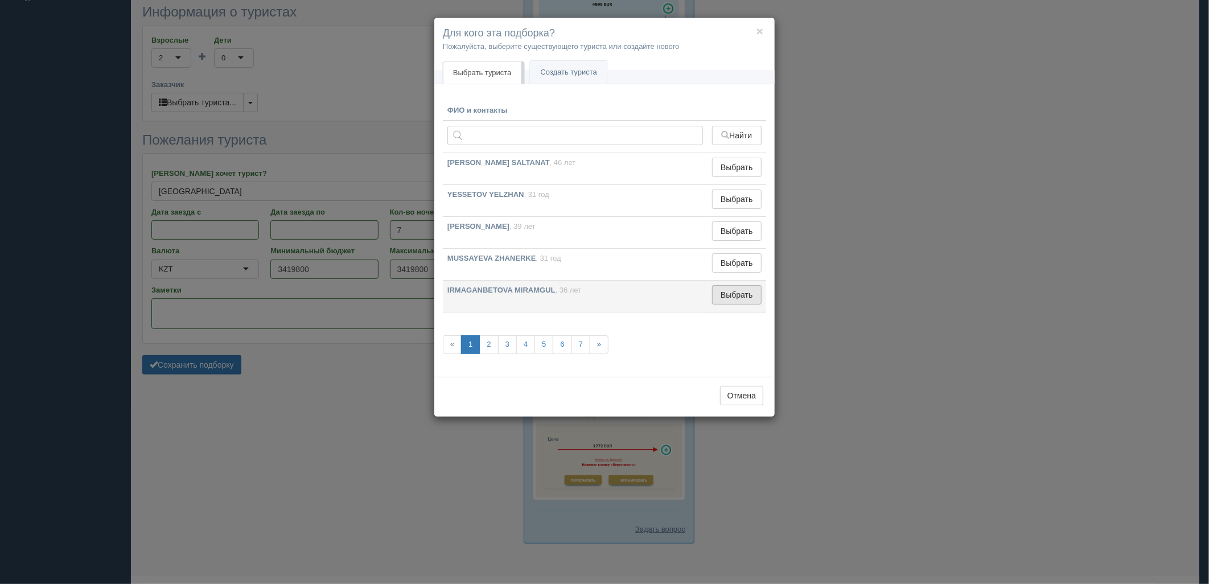
click at [733, 293] on button "Выбрать" at bounding box center [737, 294] width 50 height 19
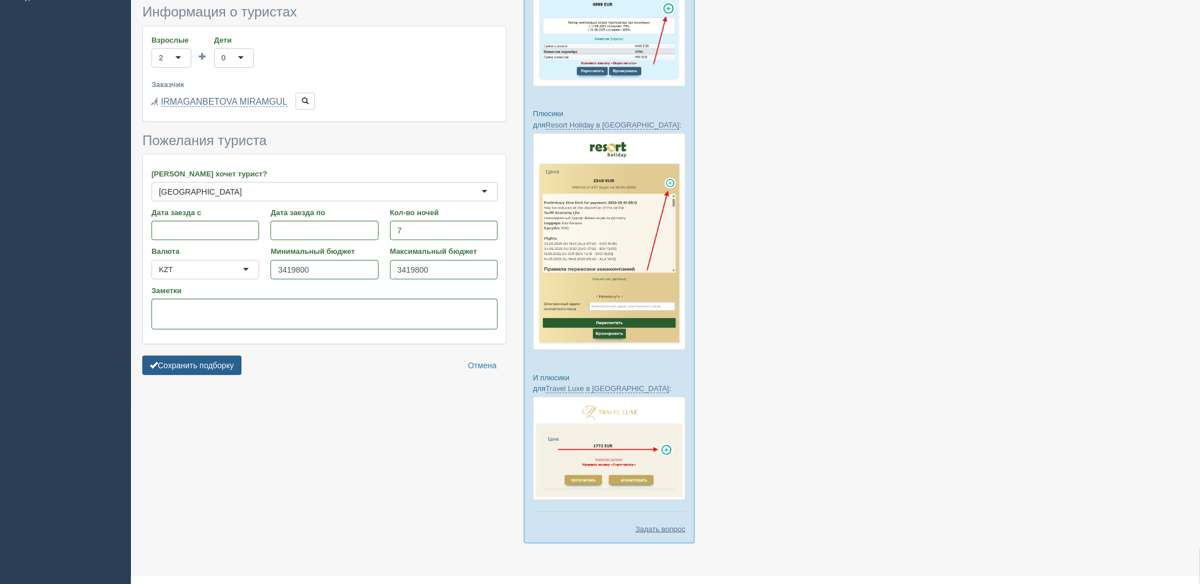
click at [230, 369] on button "Сохранить подборку" at bounding box center [191, 365] width 99 height 19
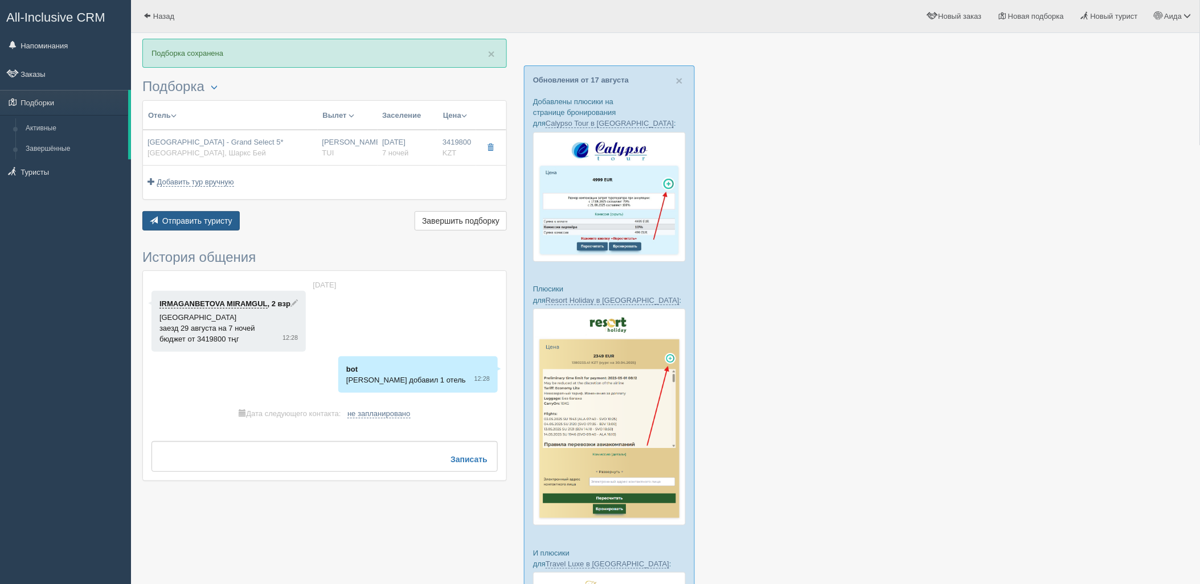
click at [209, 212] on button "Отправить туристу Отправить" at bounding box center [190, 220] width 97 height 19
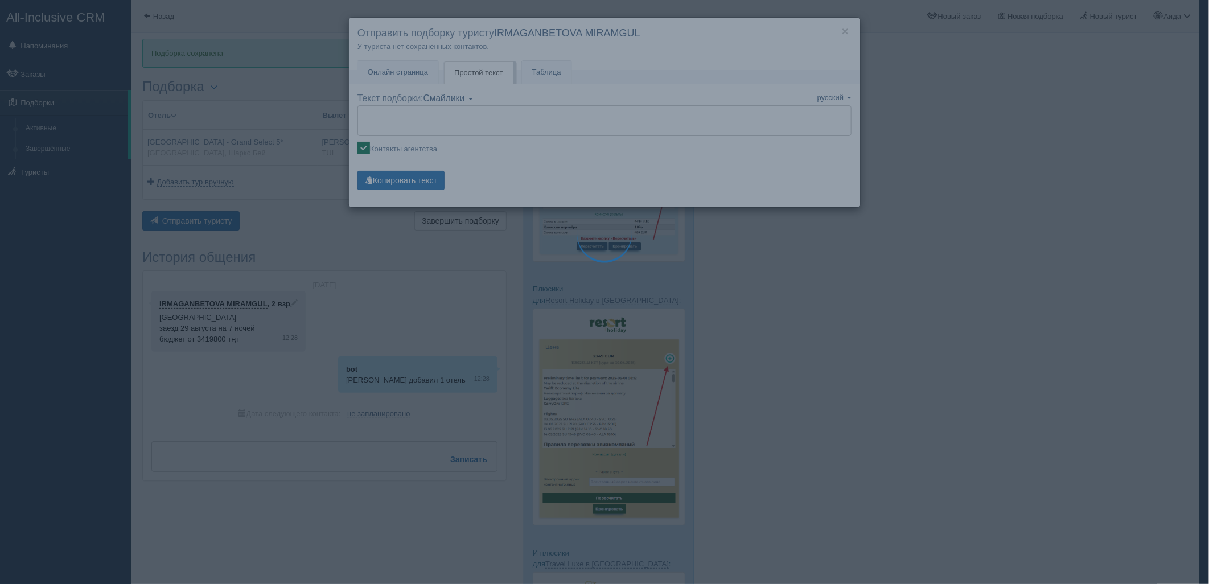
type textarea "🌞 Добрый день! Предлагаем Вам рассмотреть следующие варианты: 🌎 Египет, Шаркс Б…"
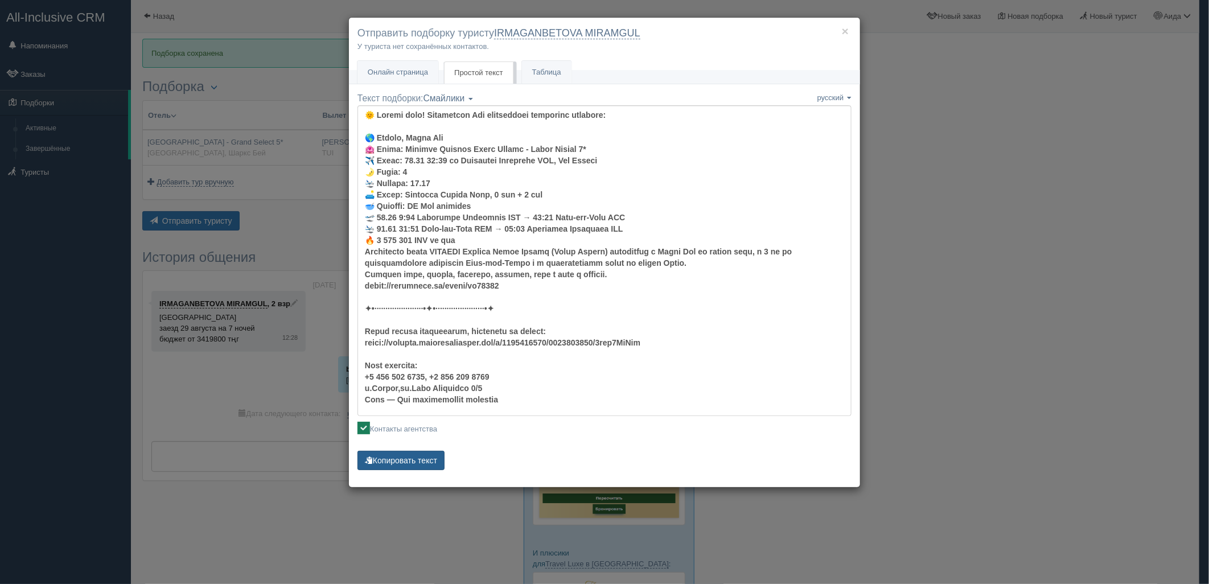
click at [430, 459] on button "Копировать текст" at bounding box center [401, 460] width 87 height 19
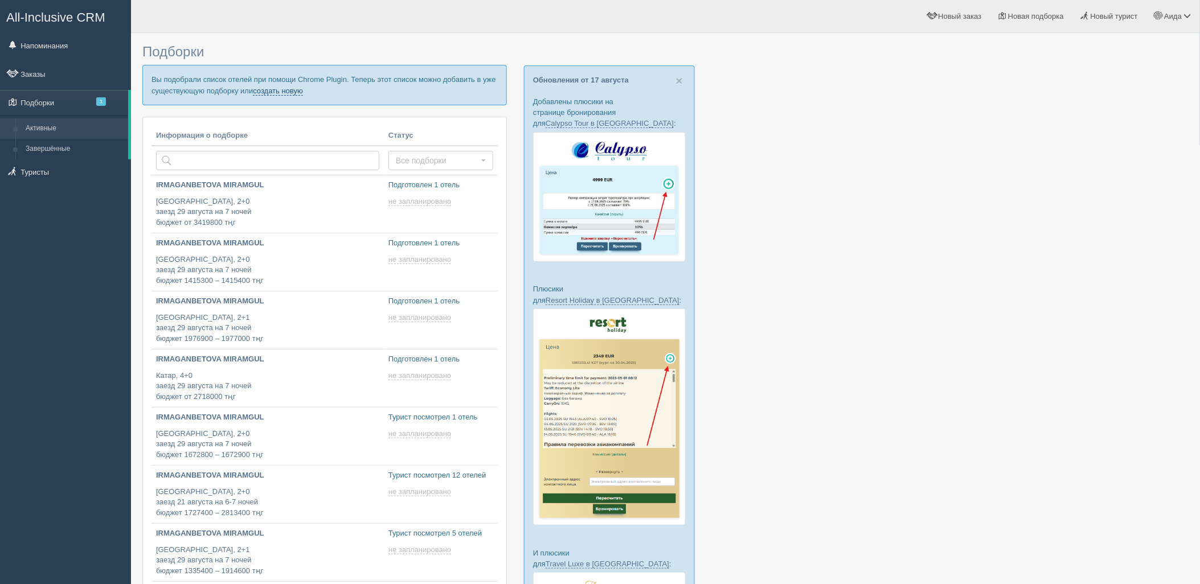
click at [287, 93] on link "создать новую" at bounding box center [278, 91] width 50 height 9
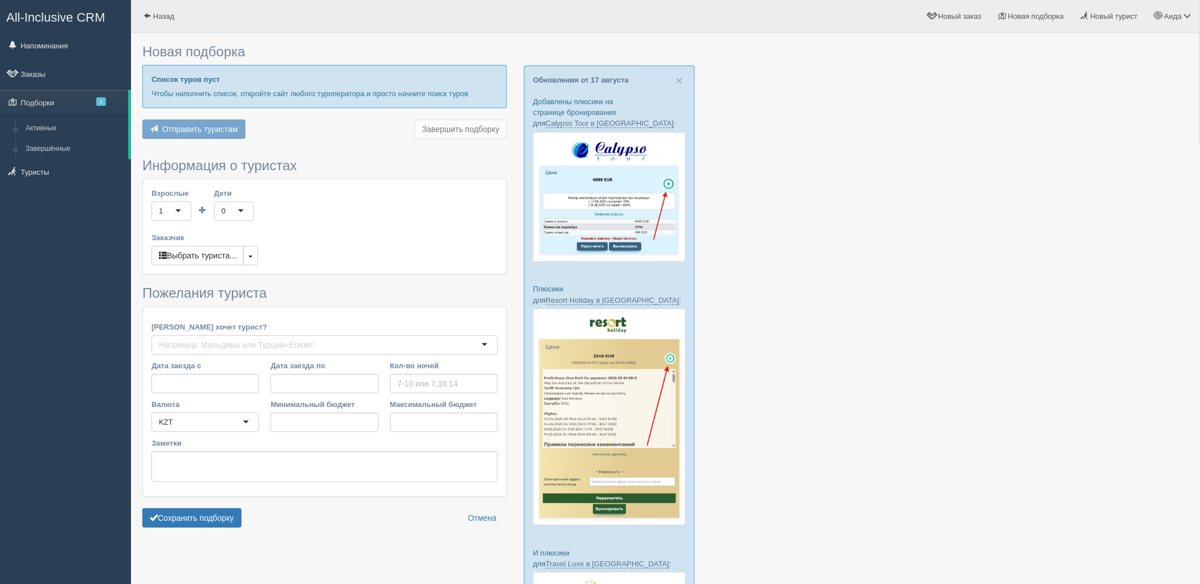
type input "6"
type input "3050000"
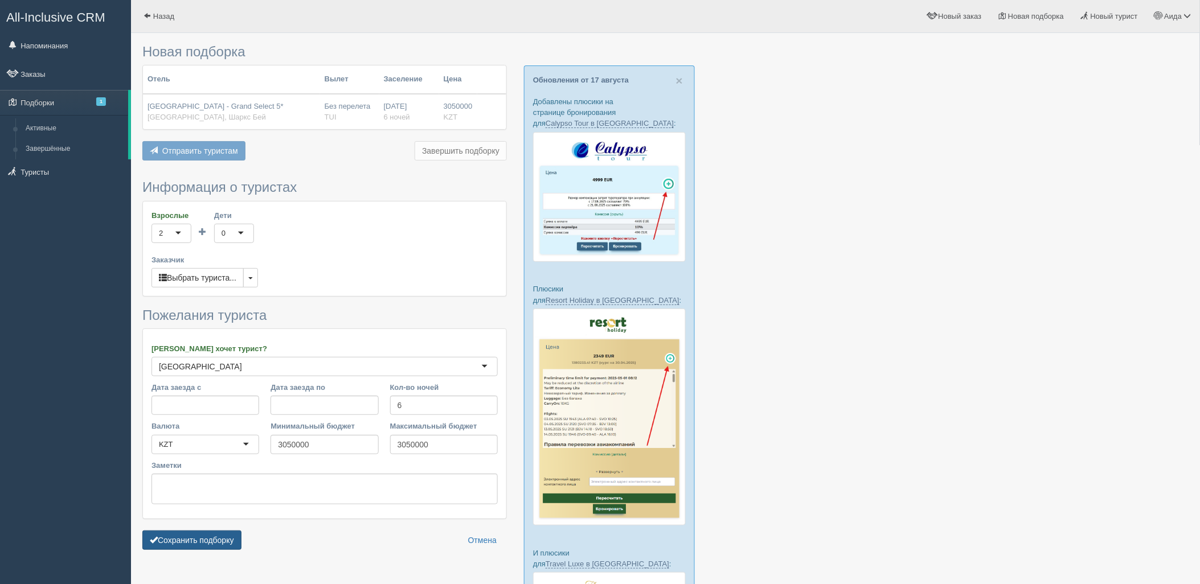
click at [203, 541] on button "Сохранить подборку" at bounding box center [191, 540] width 99 height 19
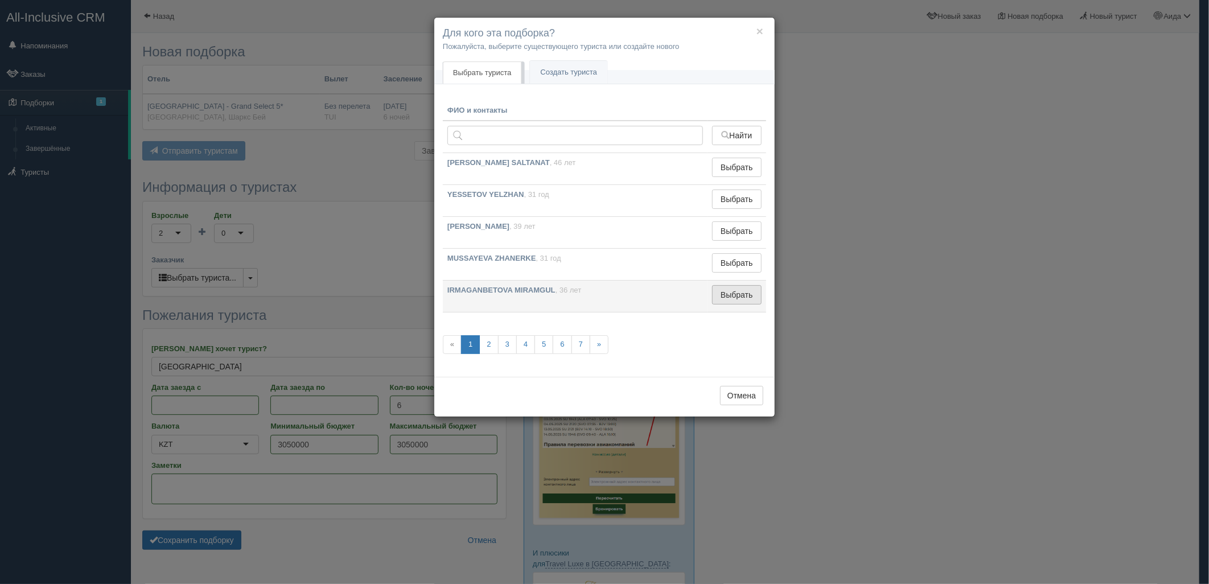
click at [743, 293] on button "Выбрать" at bounding box center [737, 294] width 50 height 19
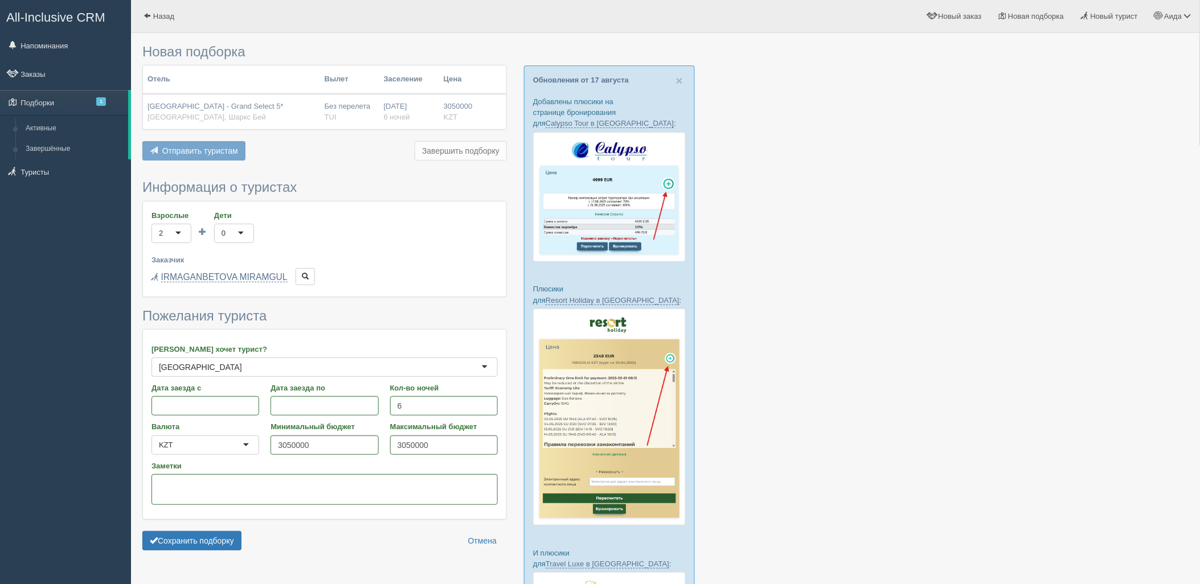
click at [211, 552] on form "Информация о туристах Взрослые 2 2 1 2 3 4 5 6 7 8 9 10 11 12 13 14 15 16 17 18…" at bounding box center [324, 368] width 364 height 376
click at [211, 548] on button "Сохранить подборку" at bounding box center [191, 540] width 99 height 19
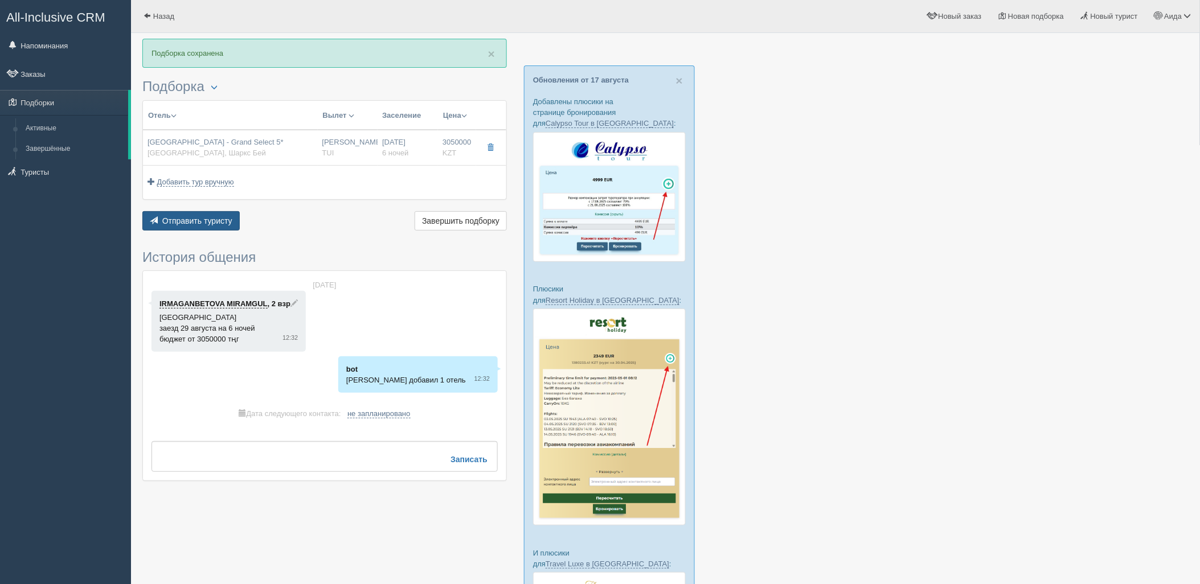
click at [221, 224] on span "Отправить туристу" at bounding box center [197, 220] width 70 height 9
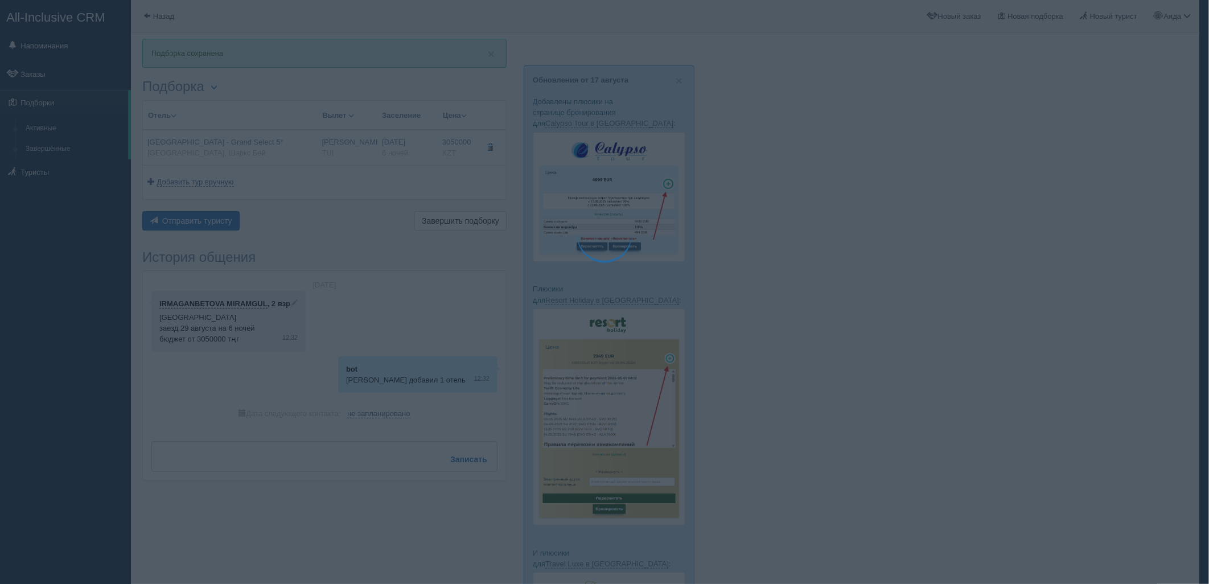
type textarea "🌞 Добрый день! Предлагаем Вам рассмотреть следующие варианты: 🌎 Египет, Шаркс Б…"
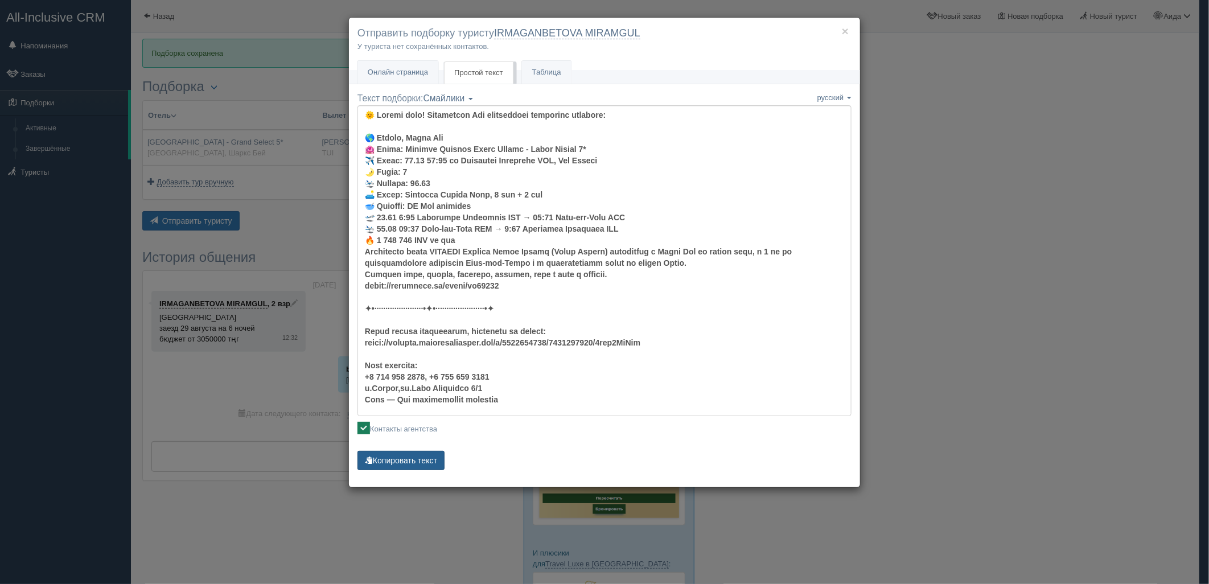
click at [430, 455] on button "Копировать текст" at bounding box center [401, 460] width 87 height 19
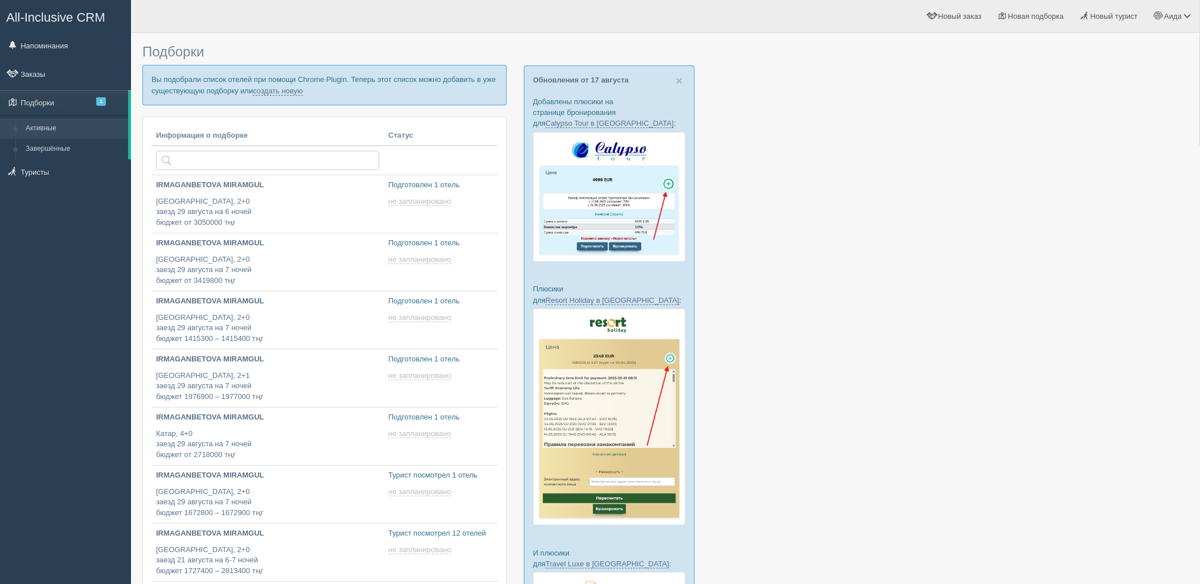
type input "[DATE] 13:30"
click at [297, 93] on link "создать новую" at bounding box center [278, 91] width 50 height 9
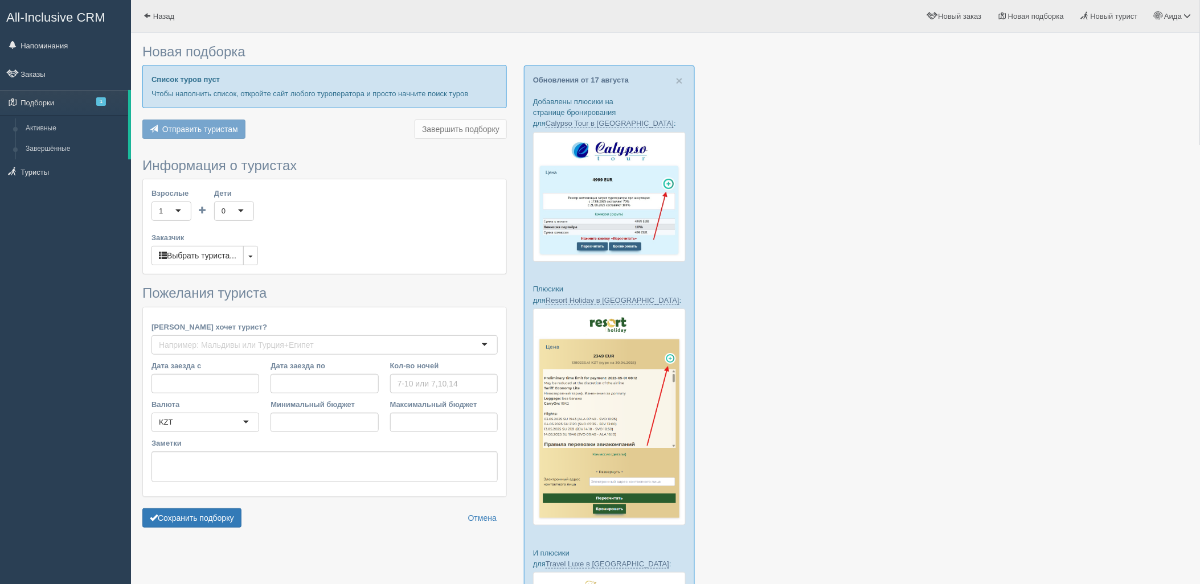
type input "8"
type input "1262100"
type input "1262200"
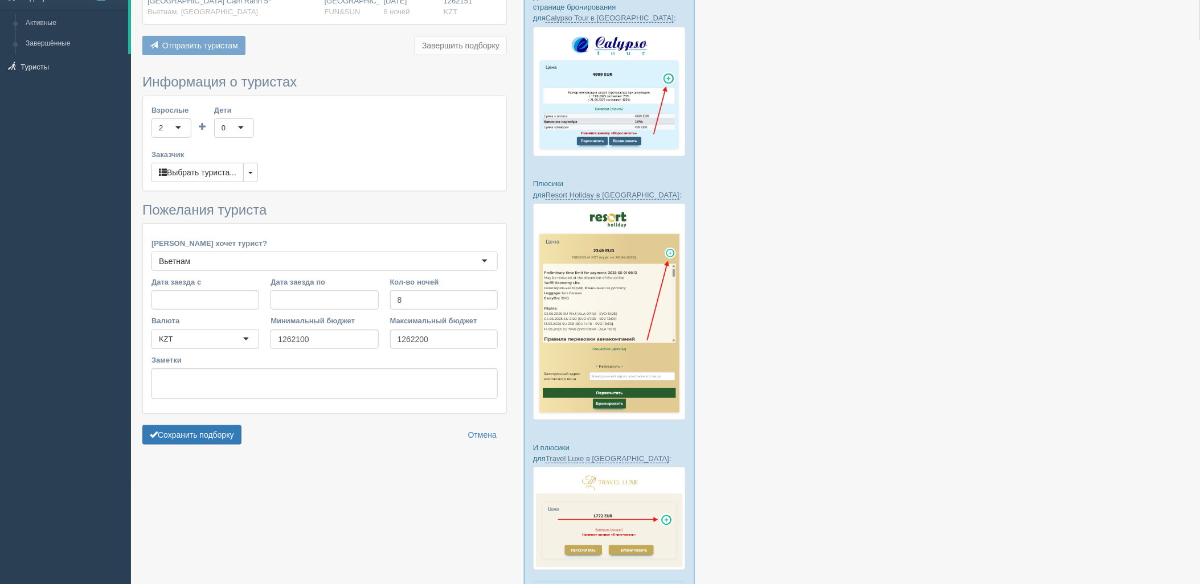
scroll to position [166, 0]
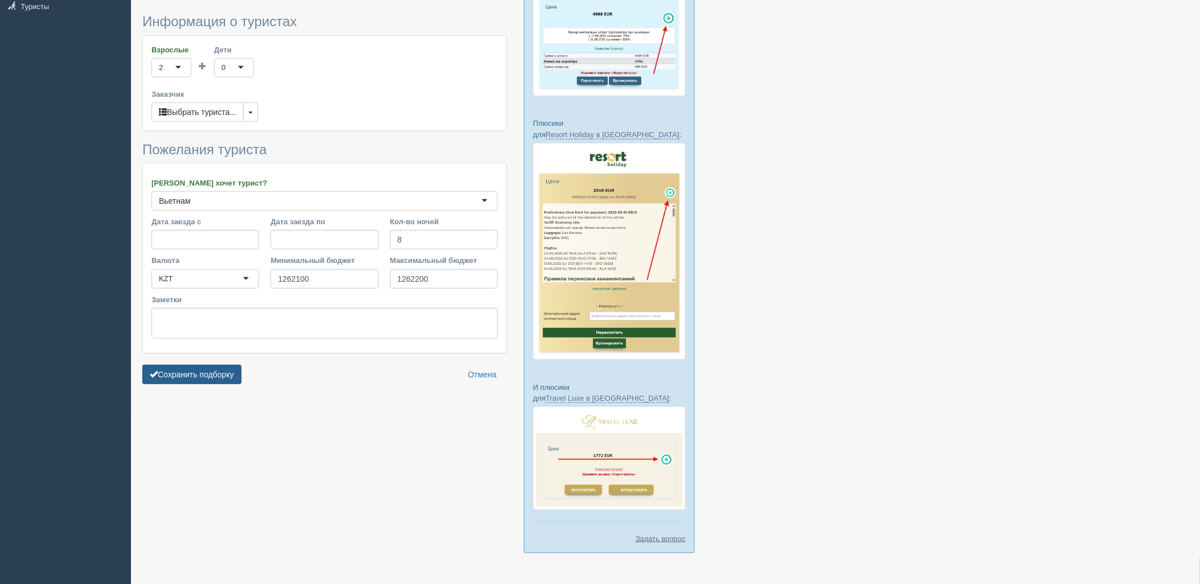
click at [234, 372] on button "Сохранить подборку" at bounding box center [191, 374] width 99 height 19
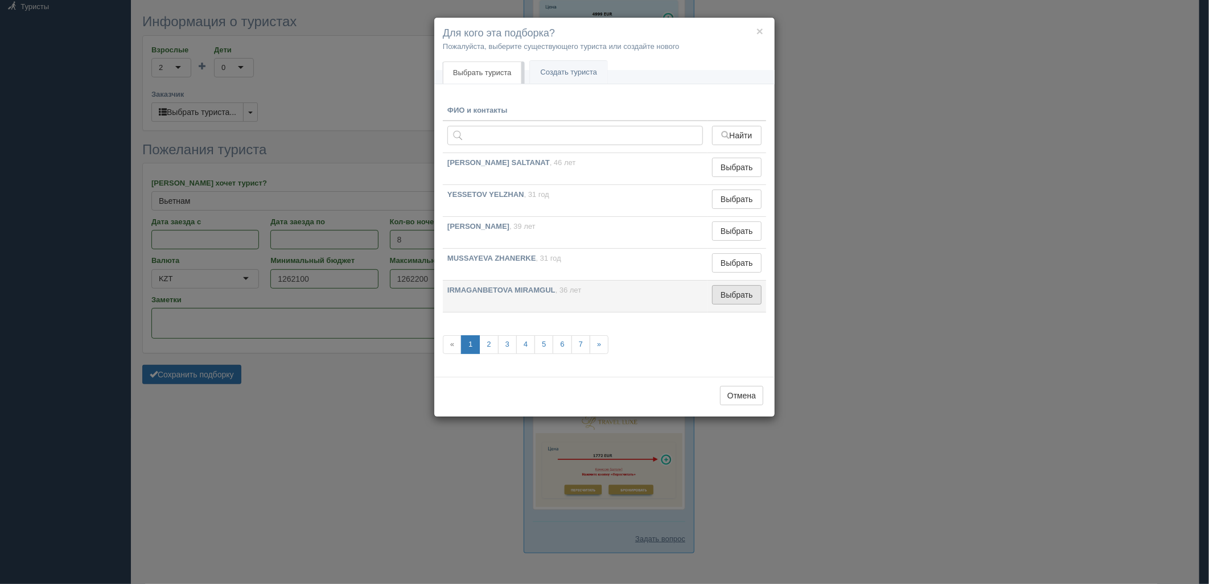
click at [753, 297] on button "Выбрать" at bounding box center [737, 294] width 50 height 19
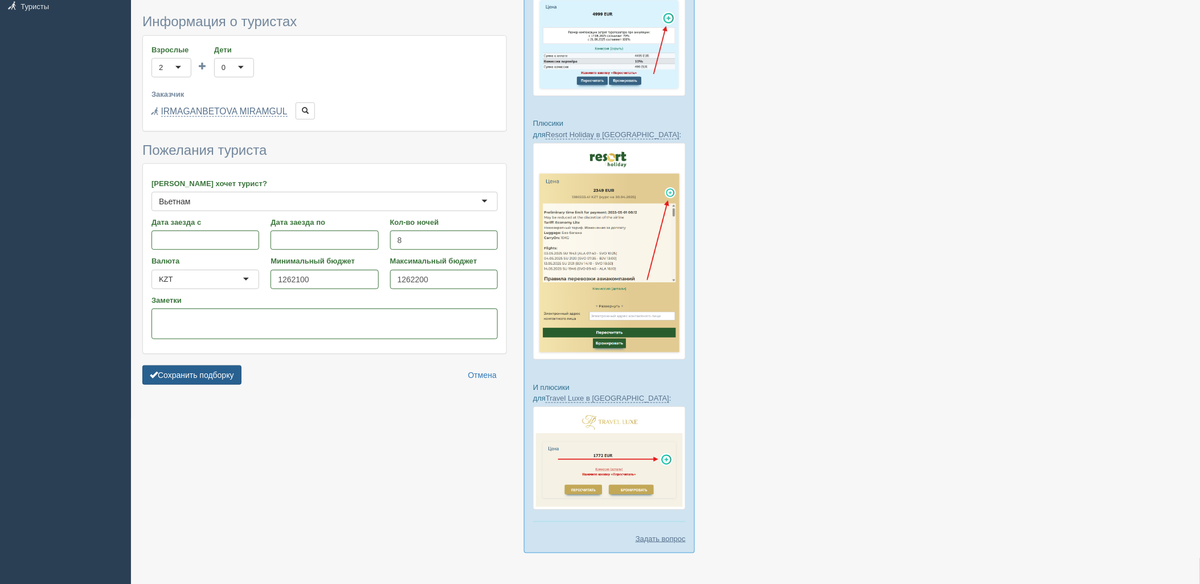
click at [196, 379] on button "Сохранить подборку" at bounding box center [191, 374] width 99 height 19
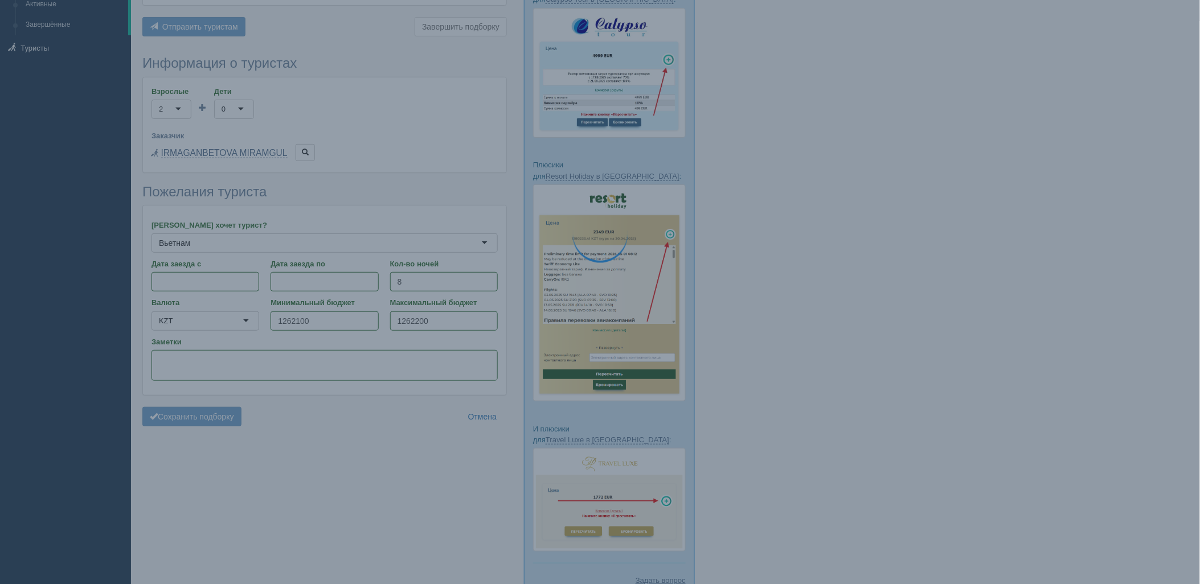
scroll to position [102, 0]
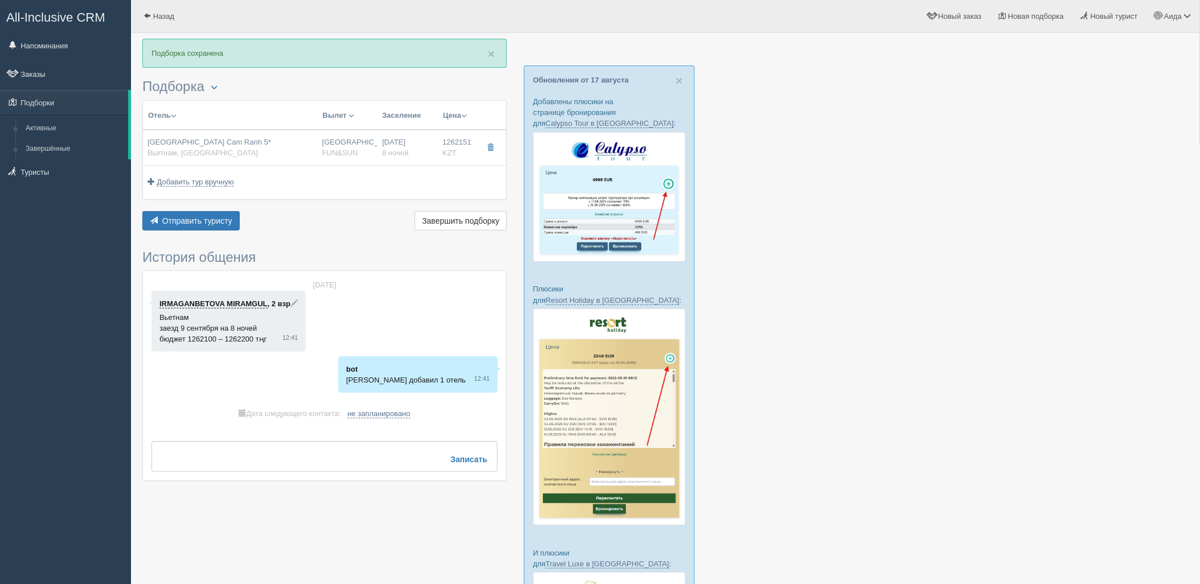
drag, startPoint x: 298, startPoint y: 154, endPoint x: 323, endPoint y: 141, distance: 28.5
click at [298, 154] on div "Radisson Blu Resort Cam Ranh 5* Вьетнам, Камрань" at bounding box center [230, 147] width 166 height 21
type input "Radisson Blu Resort Cam Ranh 5*"
type input "https://tophotels.ru/hotel/al320358"
type input "Вьетнам"
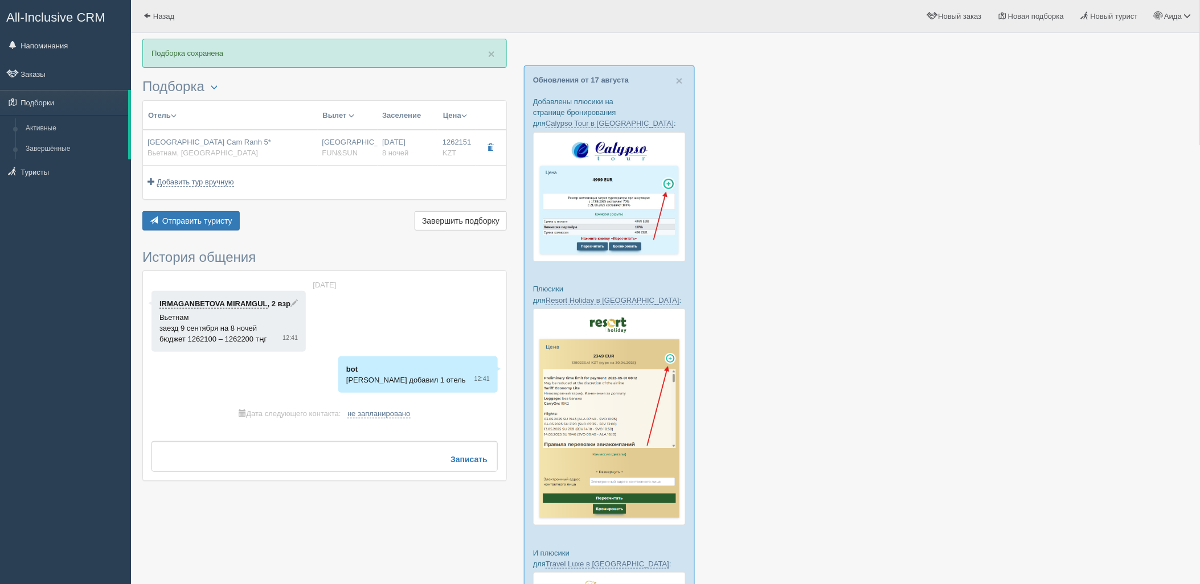
type input "Камрань"
type input "1262151.00"
type input "[GEOGRAPHIC_DATA]"
type input "8"
type input "deluxe ocean view"
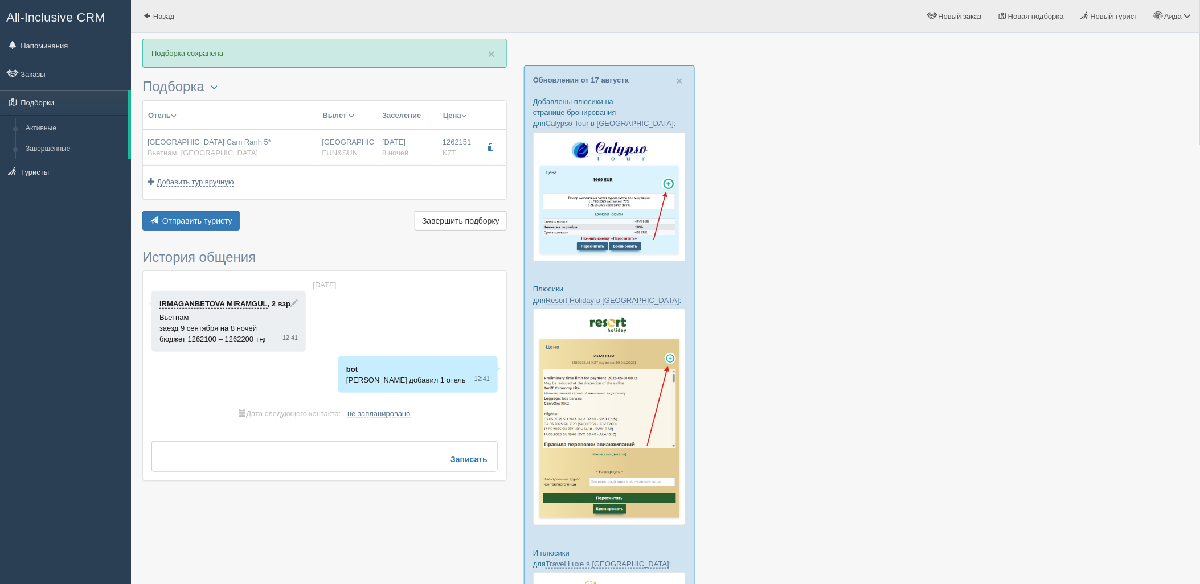
type input "BB - Только завтрак"
type input "FUN&SUN"
type input "https://tourvisor.ru/countries#!/hotel=radisson-blu-resort-cam-ranh"
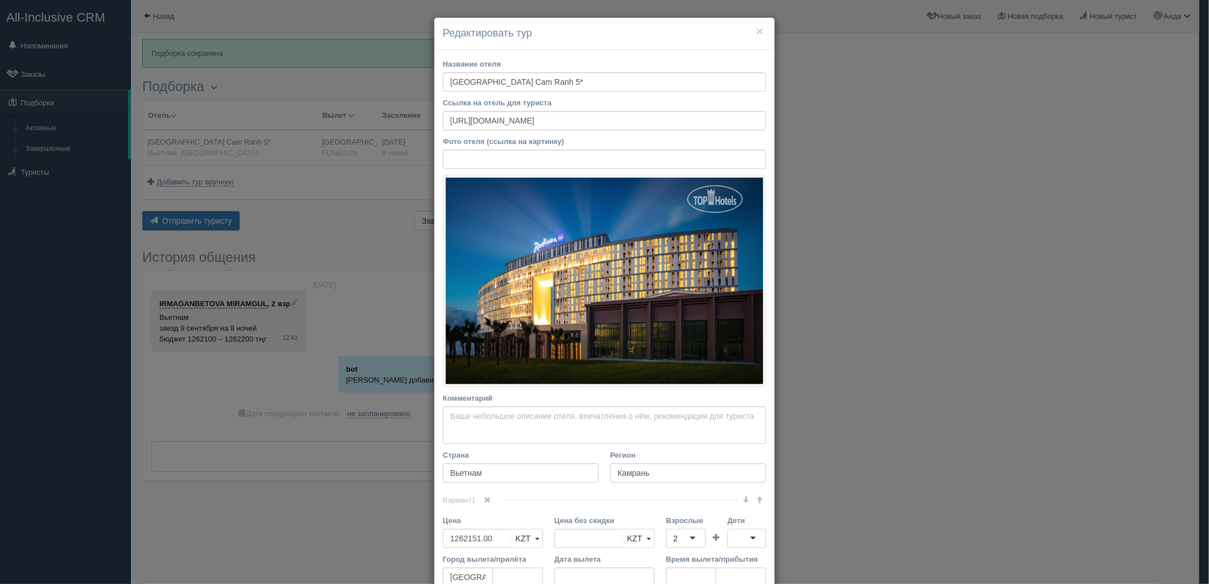
click at [922, 211] on div "× Редактировать тур Название отеля Radisson Blu Resort Cam Ranh 5* Ссылка на от…" at bounding box center [604, 292] width 1209 height 584
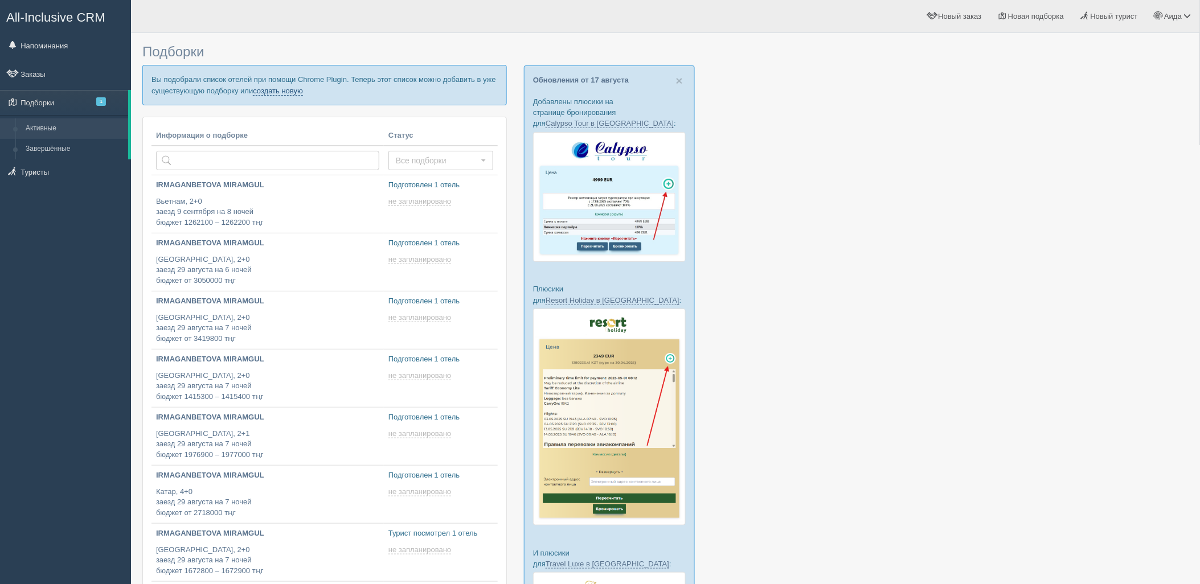
click at [287, 88] on link "создать новую" at bounding box center [278, 91] width 50 height 9
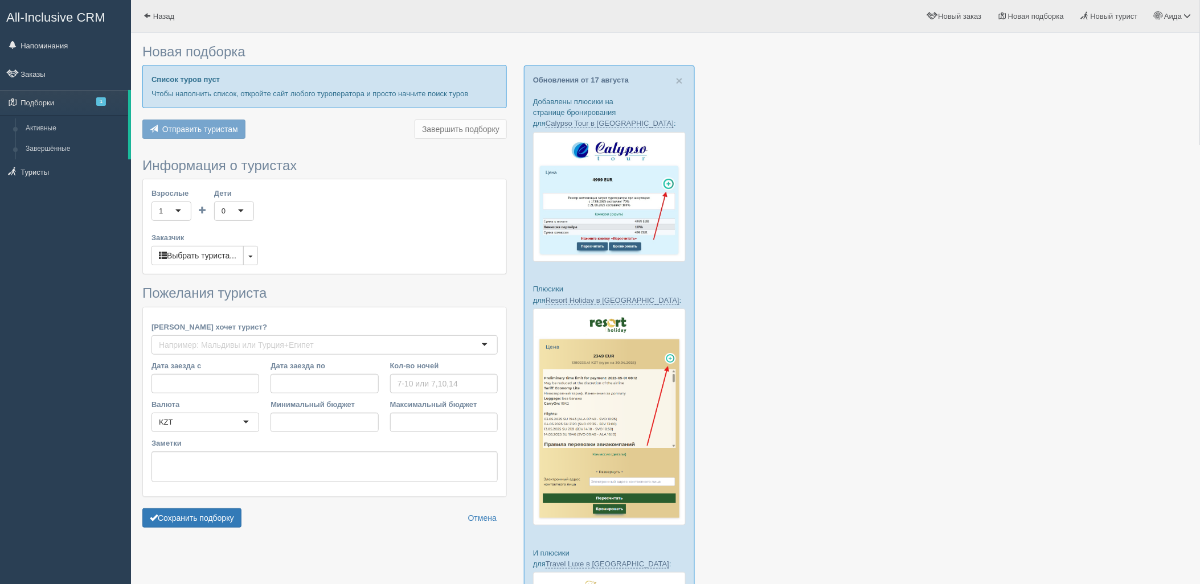
type input "9"
type input "1263700"
type input "1263800"
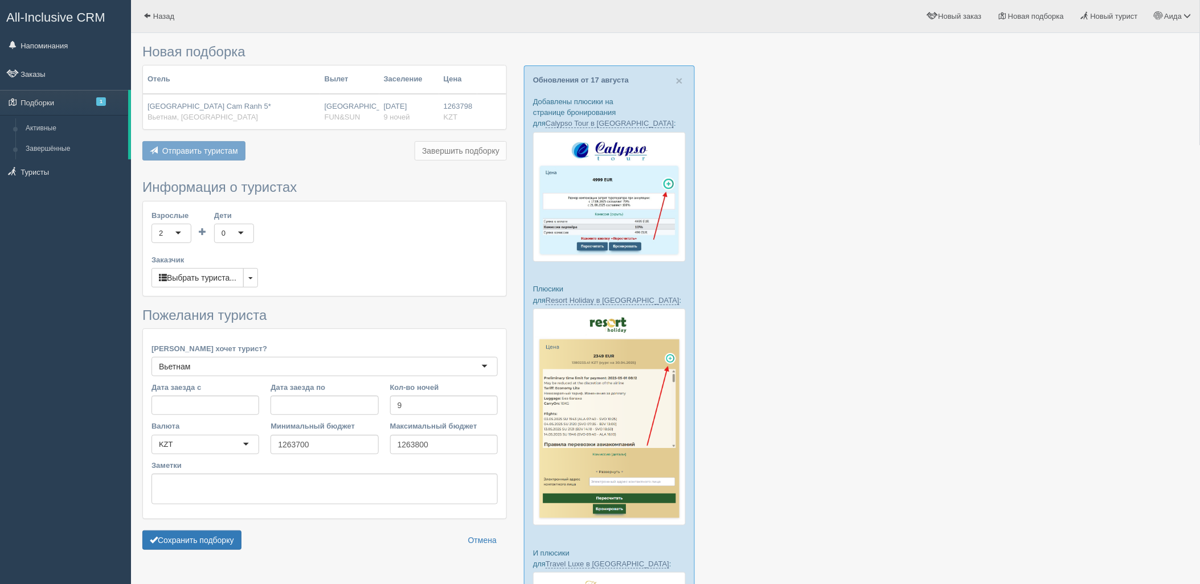
scroll to position [152, 0]
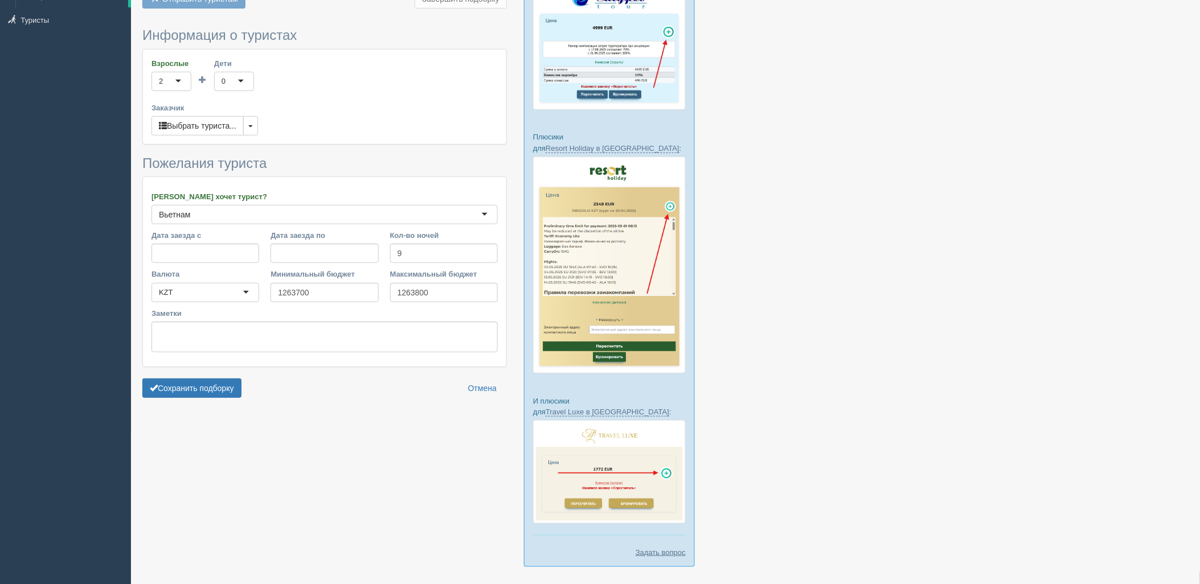
click at [196, 401] on form "Информация о туристах Взрослые 2 2 1 2 3 4 5 6 7 8 9 10 11 12 13 14 15 16 17 18…" at bounding box center [324, 215] width 364 height 375
drag, startPoint x: 200, startPoint y: 389, endPoint x: 233, endPoint y: 393, distance: 33.3
click at [201, 389] on button "Сохранить подборку" at bounding box center [191, 388] width 99 height 19
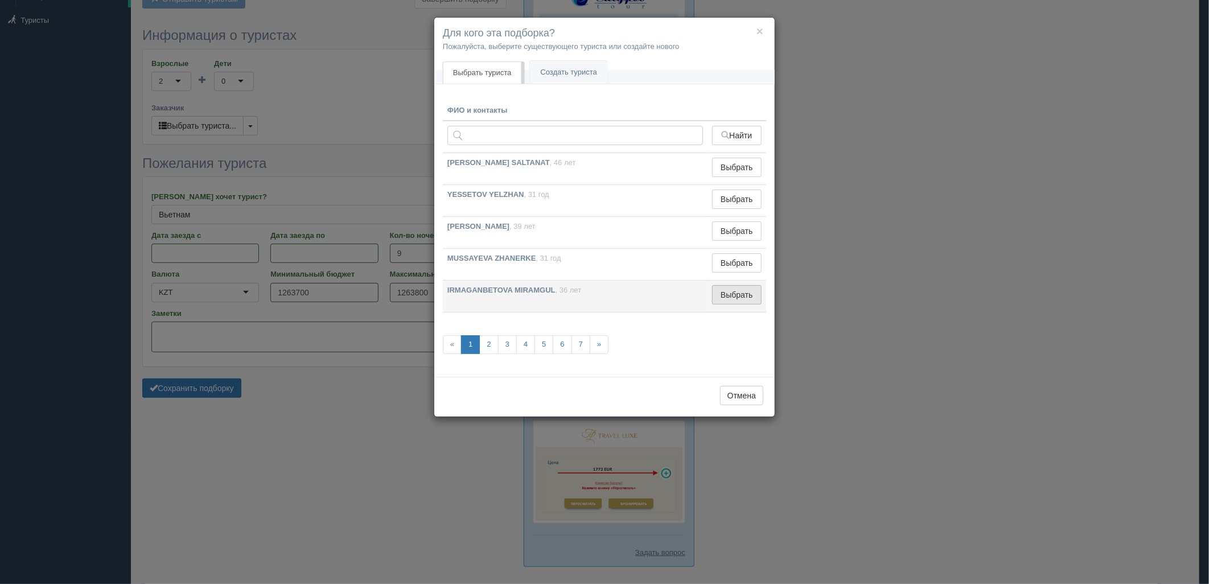
click at [738, 298] on button "Выбрать" at bounding box center [737, 294] width 50 height 19
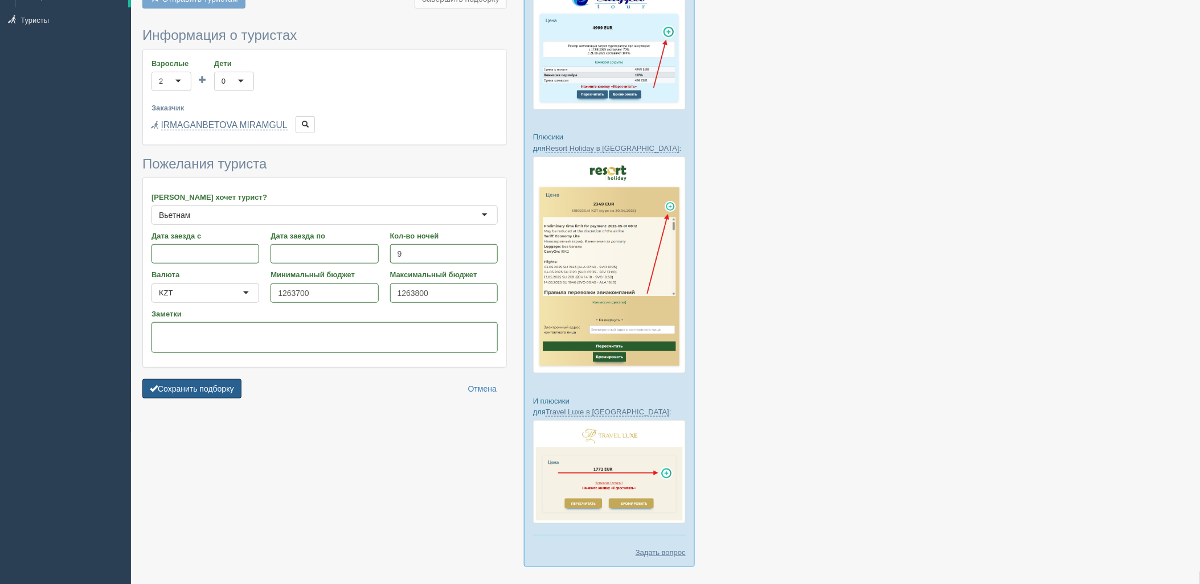
click at [179, 390] on button "Сохранить подборку" at bounding box center [191, 388] width 99 height 19
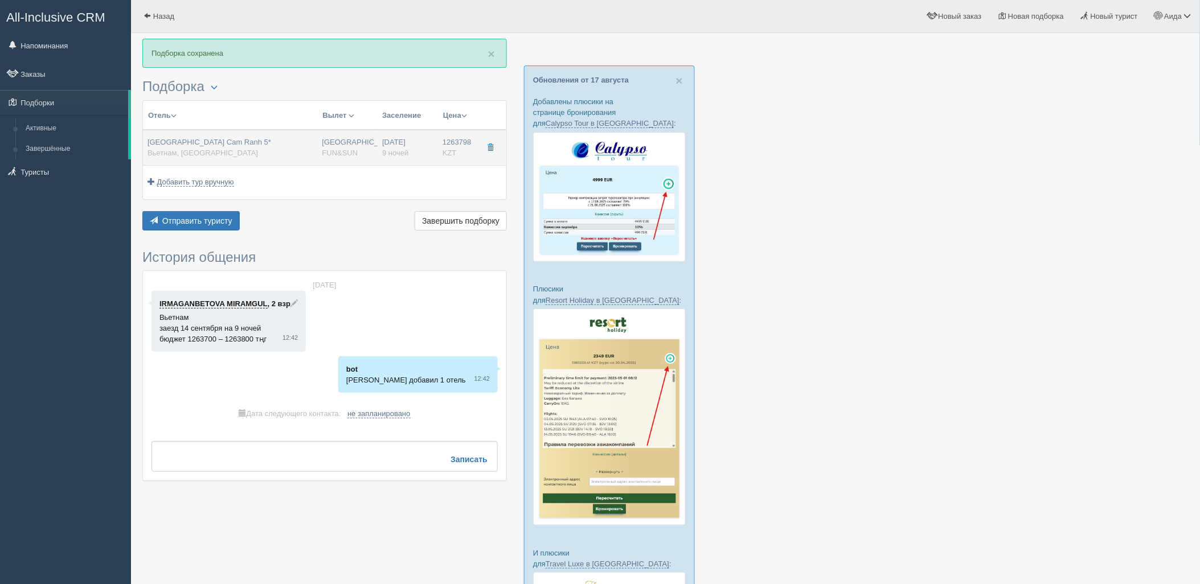
click at [332, 160] on td "[GEOGRAPHIC_DATA] FUN&SUN" at bounding box center [348, 148] width 60 height 36
type input "[GEOGRAPHIC_DATA] Cam Ranh 5*"
type input "[URL][DOMAIN_NAME]"
type input "Вьетнам"
type input "Камрань"
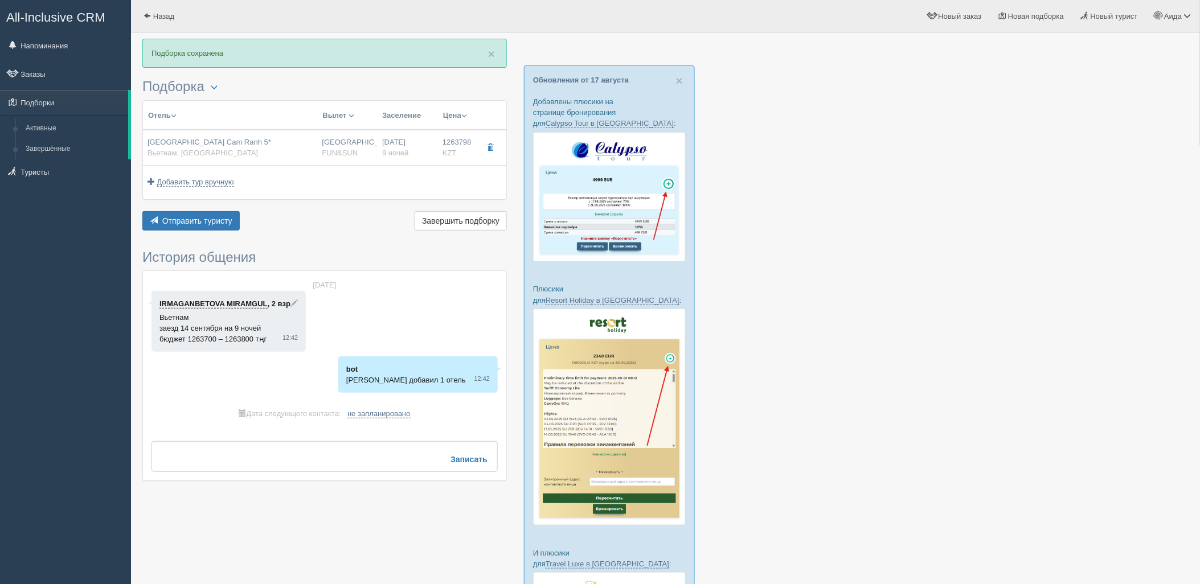
type input "1263798.00"
type input "[GEOGRAPHIC_DATA]"
type input "9"
type input "deluxe ocean view"
type input "BB - Только завтрак"
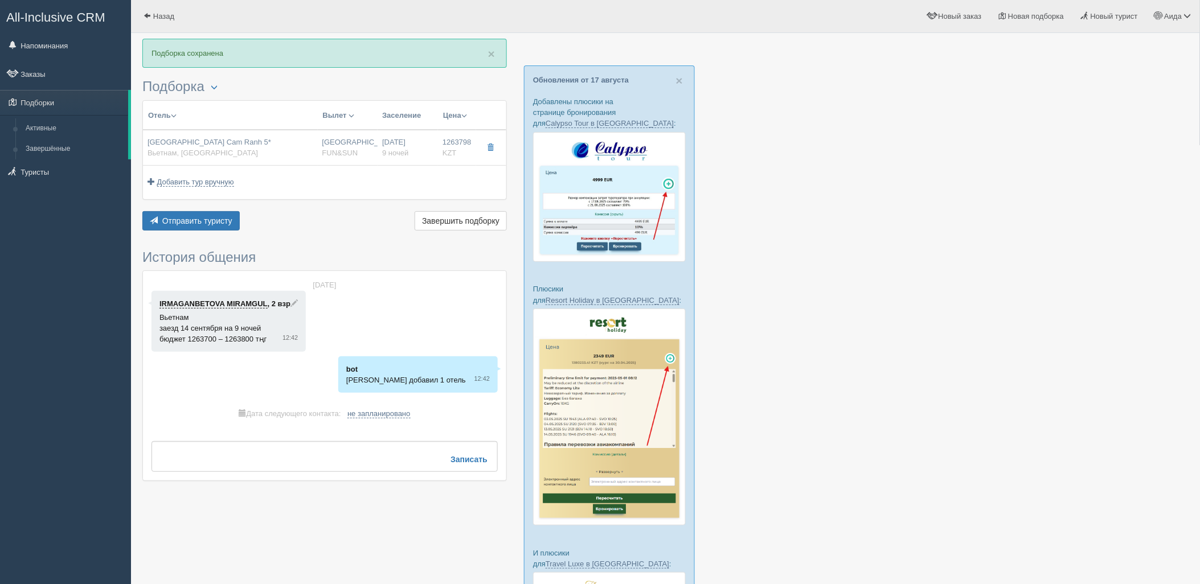
type input "FUN&SUN"
type input "[URL][DOMAIN_NAME]"
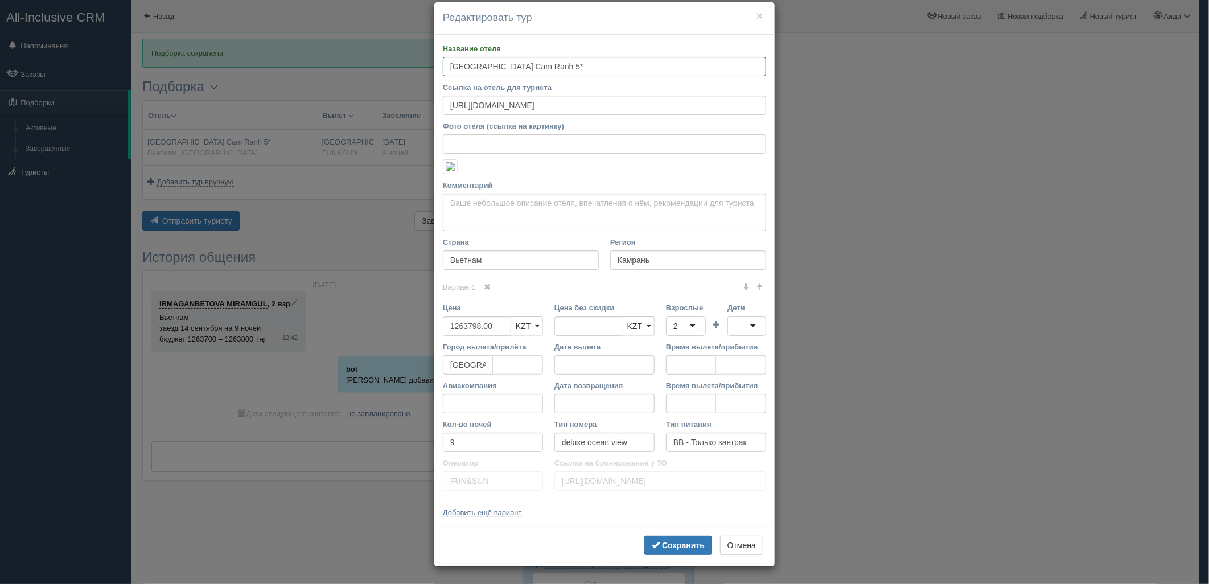
scroll to position [186, 0]
click at [453, 336] on input "1263798.00" at bounding box center [477, 326] width 68 height 19
type input "1263798.00"
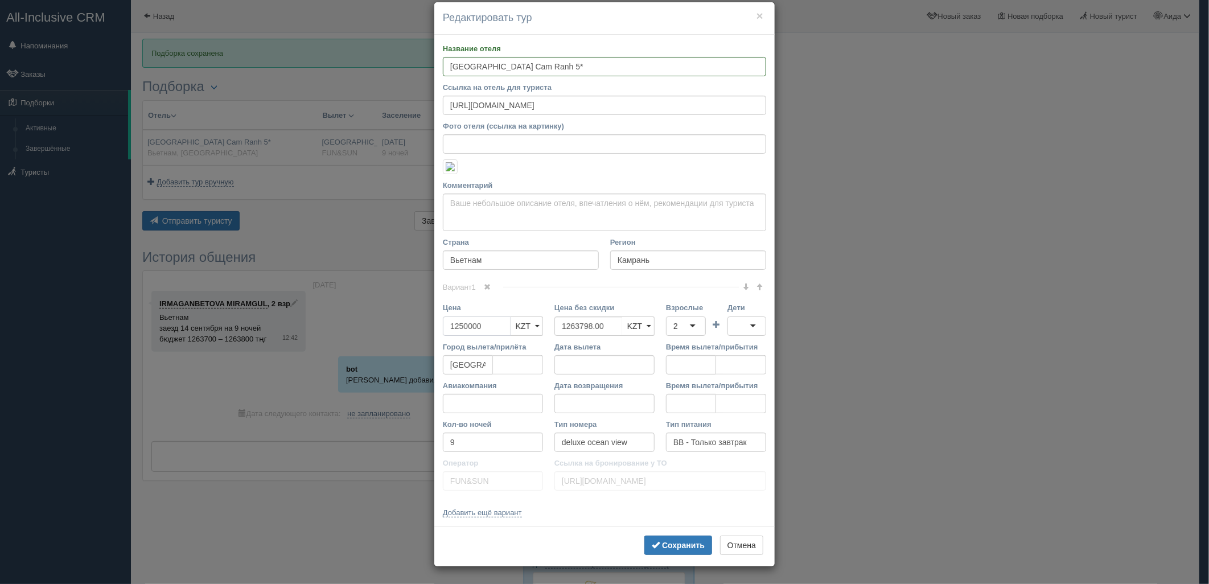
click at [449, 336] on input "1250000" at bounding box center [477, 326] width 68 height 19
click at [462, 336] on input "1250000" at bounding box center [477, 326] width 68 height 19
type input "1250000"
click at [688, 336] on div "2" at bounding box center [686, 326] width 40 height 19
click at [684, 550] on b "Сохранить" at bounding box center [683, 545] width 43 height 9
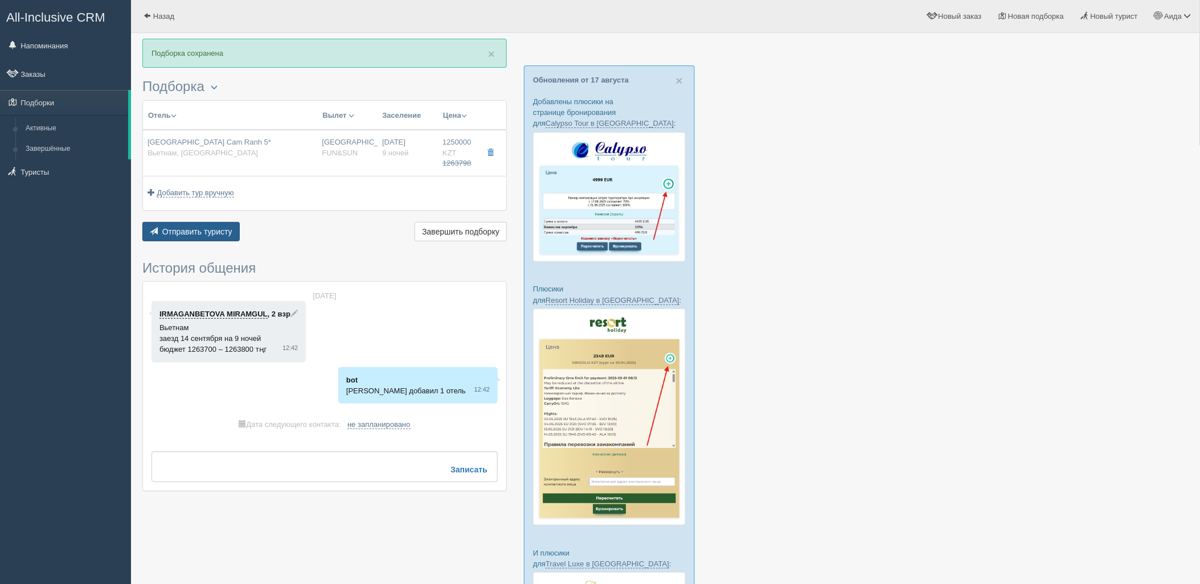
click at [223, 233] on span "Отправить туристу" at bounding box center [197, 231] width 70 height 9
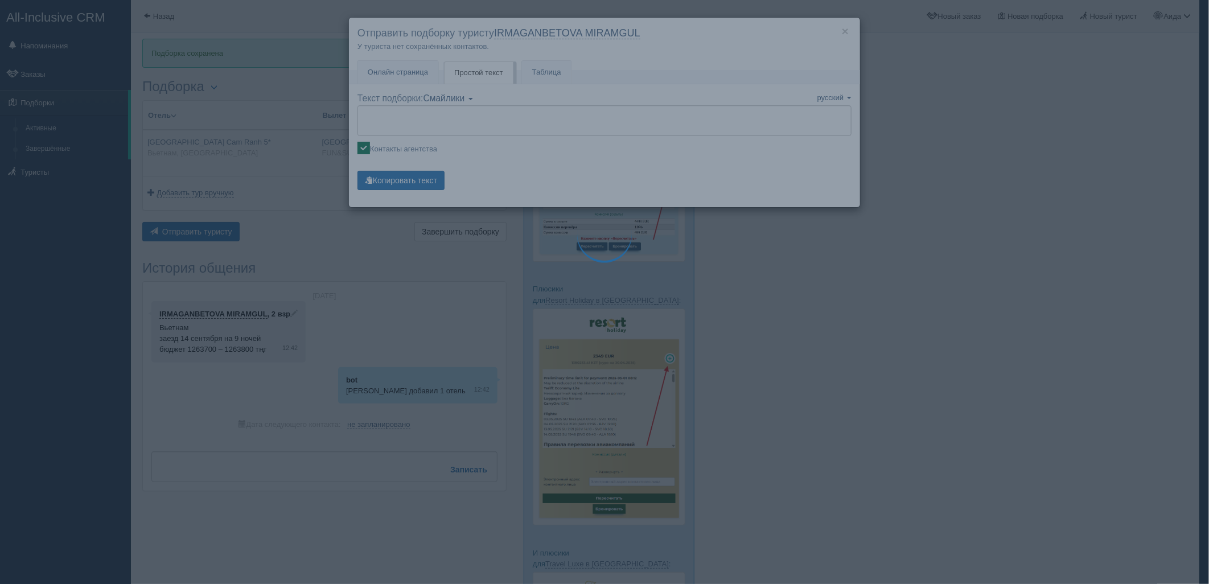
type textarea "🌞 Добрый день! Предлагаем Вам рассмотреть следующие варианты: 🌎 Вьетнам, Камран…"
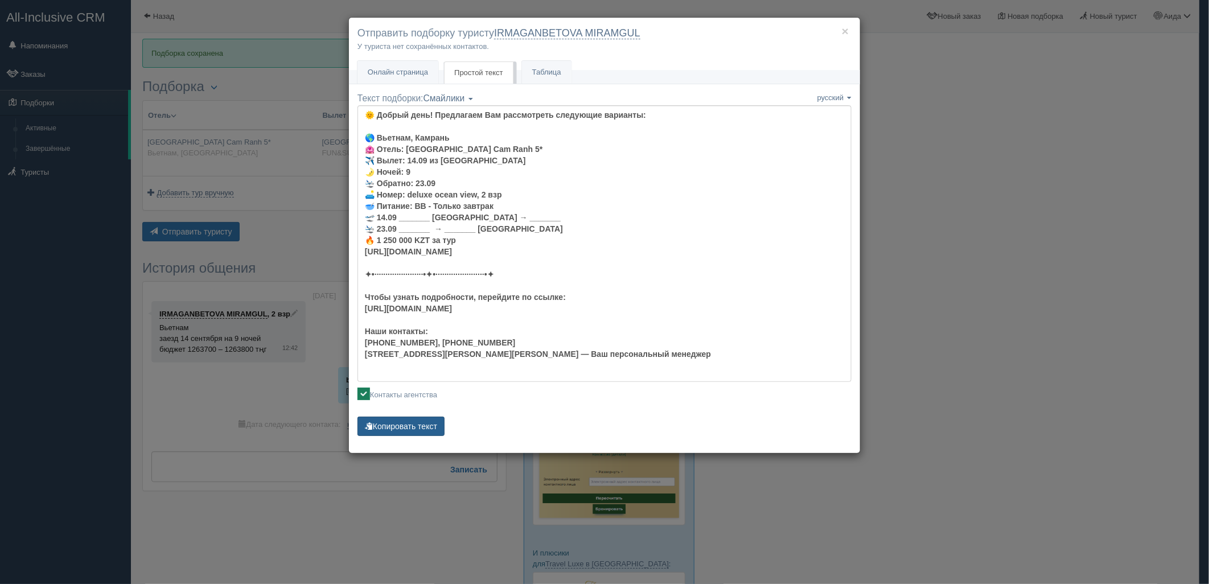
click at [431, 421] on button "Копировать текст" at bounding box center [401, 426] width 87 height 19
